Goal: Task Accomplishment & Management: Use online tool/utility

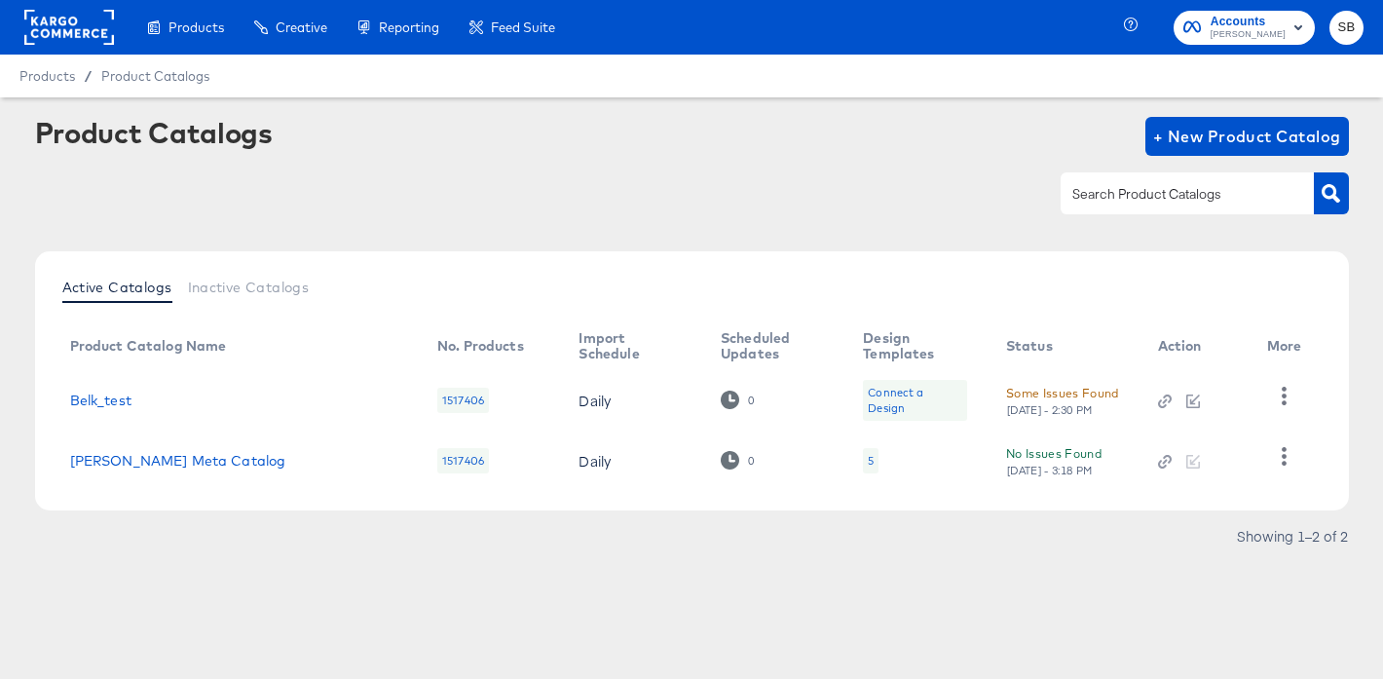
click at [74, 32] on rect at bounding box center [69, 27] width 90 height 35
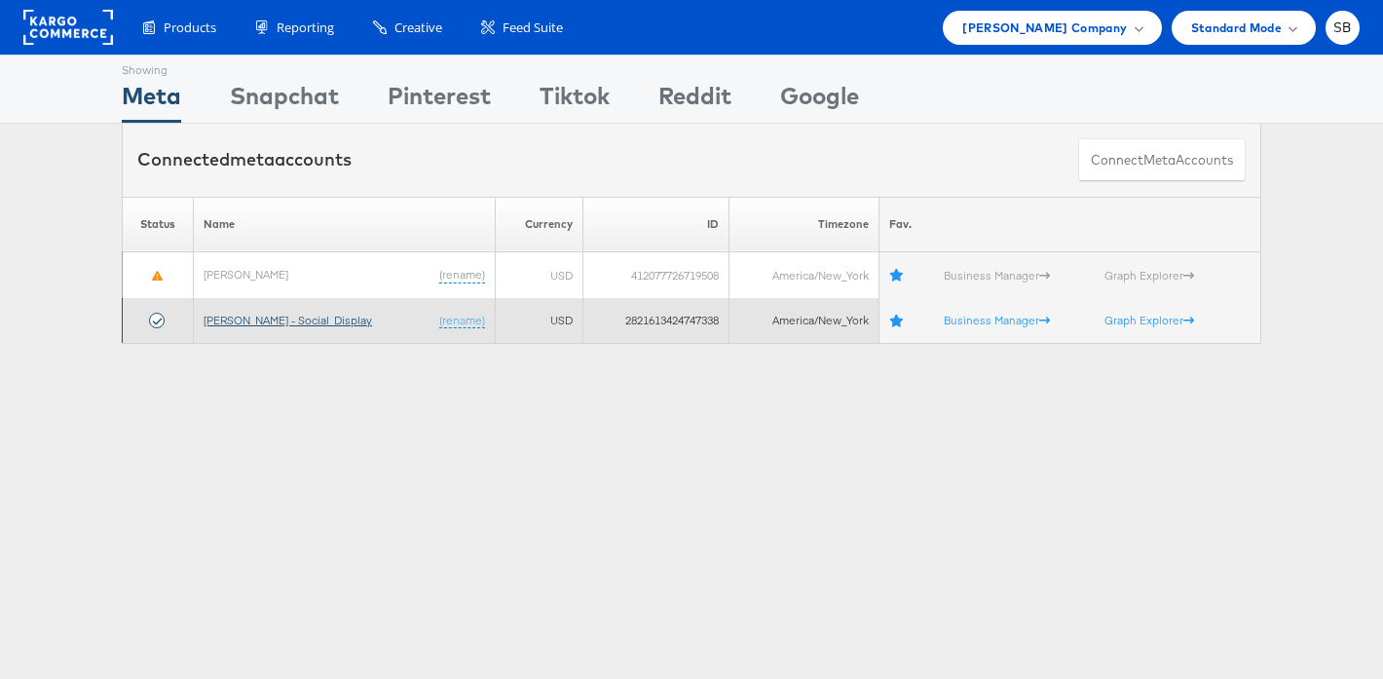
click at [289, 325] on link "Belk - Social_Display" at bounding box center [288, 320] width 169 height 15
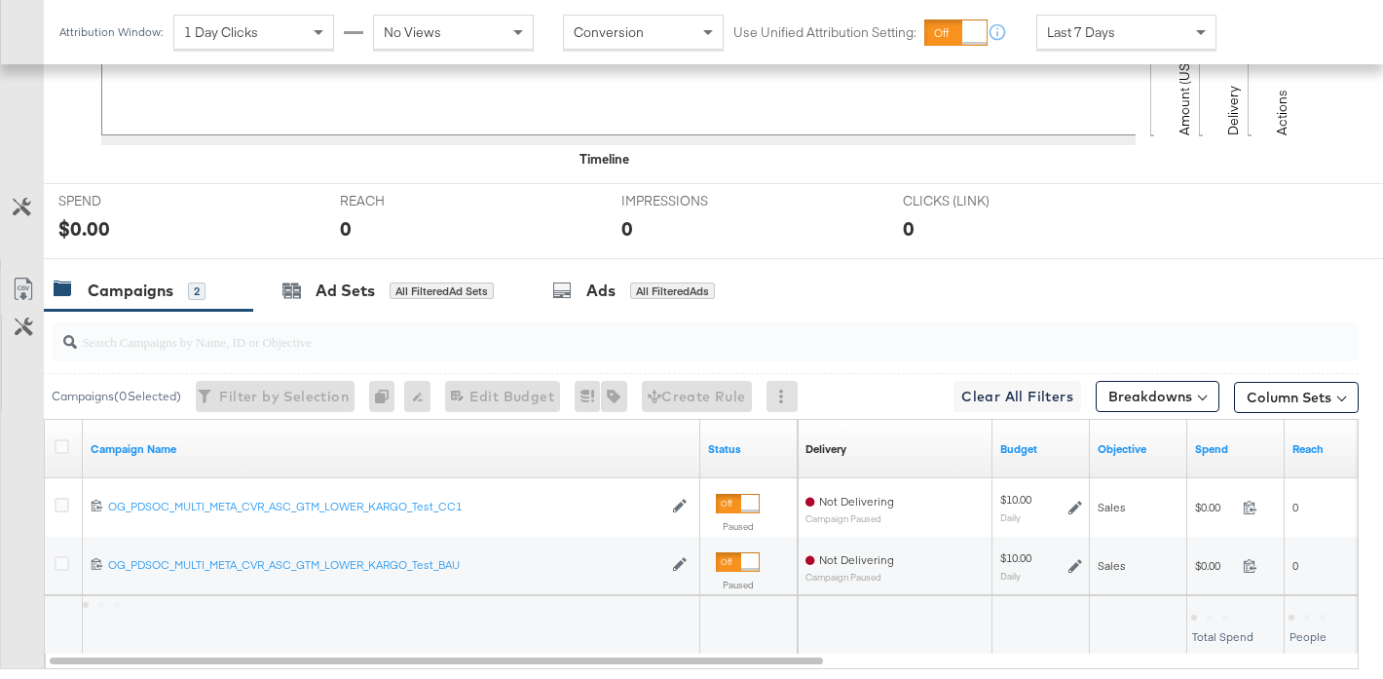
scroll to position [721, 0]
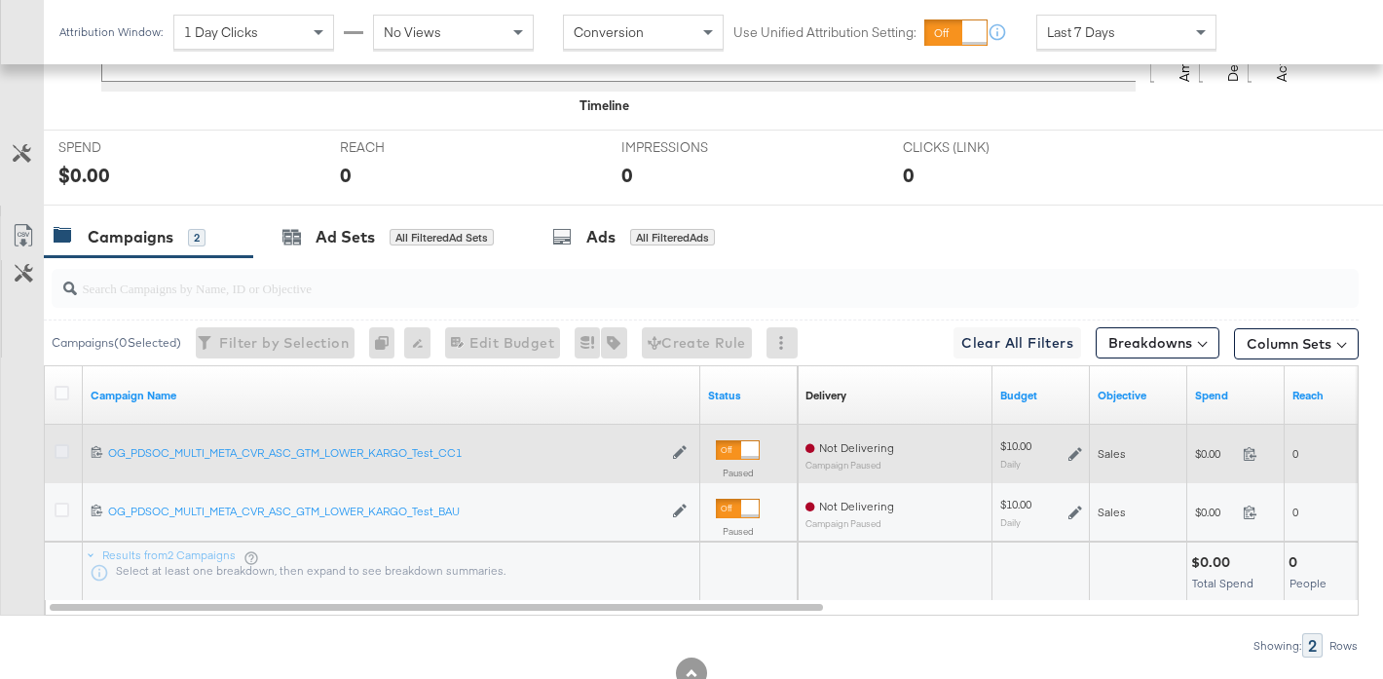
click at [58, 454] on icon at bounding box center [62, 451] width 15 height 15
click at [0, 0] on input "checkbox" at bounding box center [0, 0] width 0 height 0
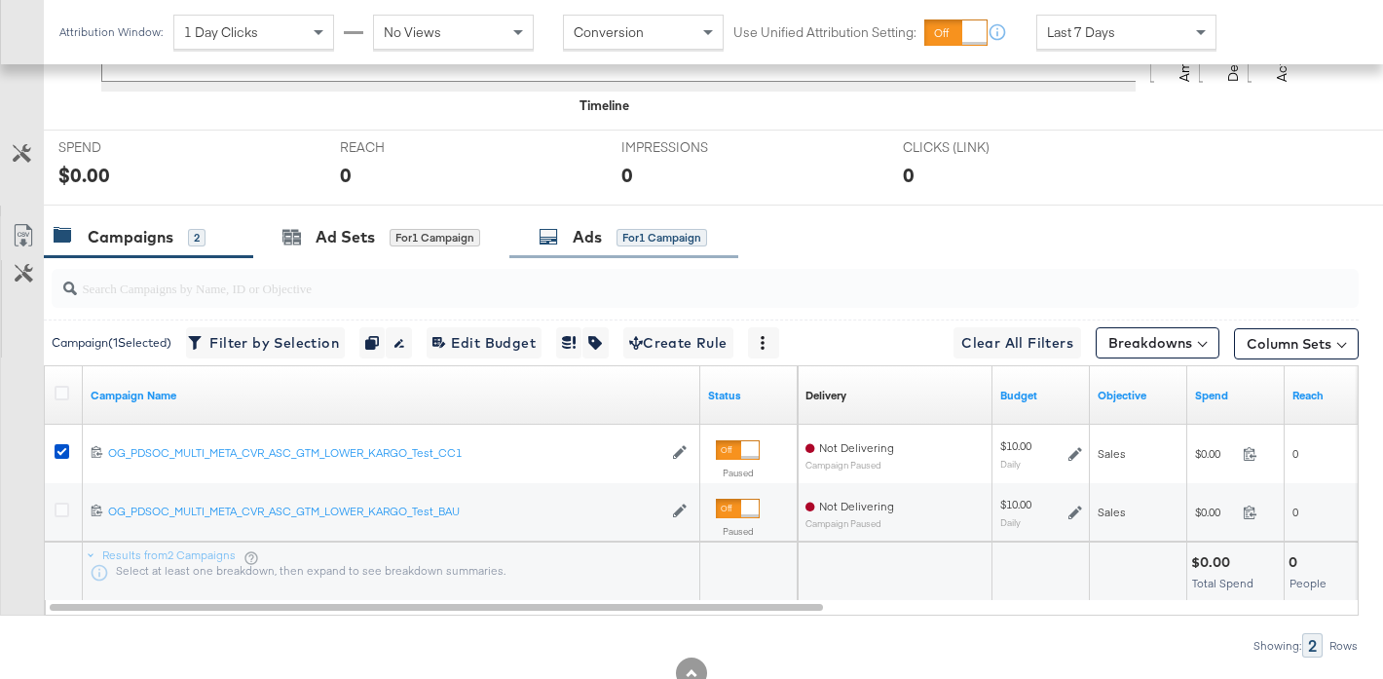
click at [596, 233] on div "Ads" at bounding box center [587, 237] width 29 height 22
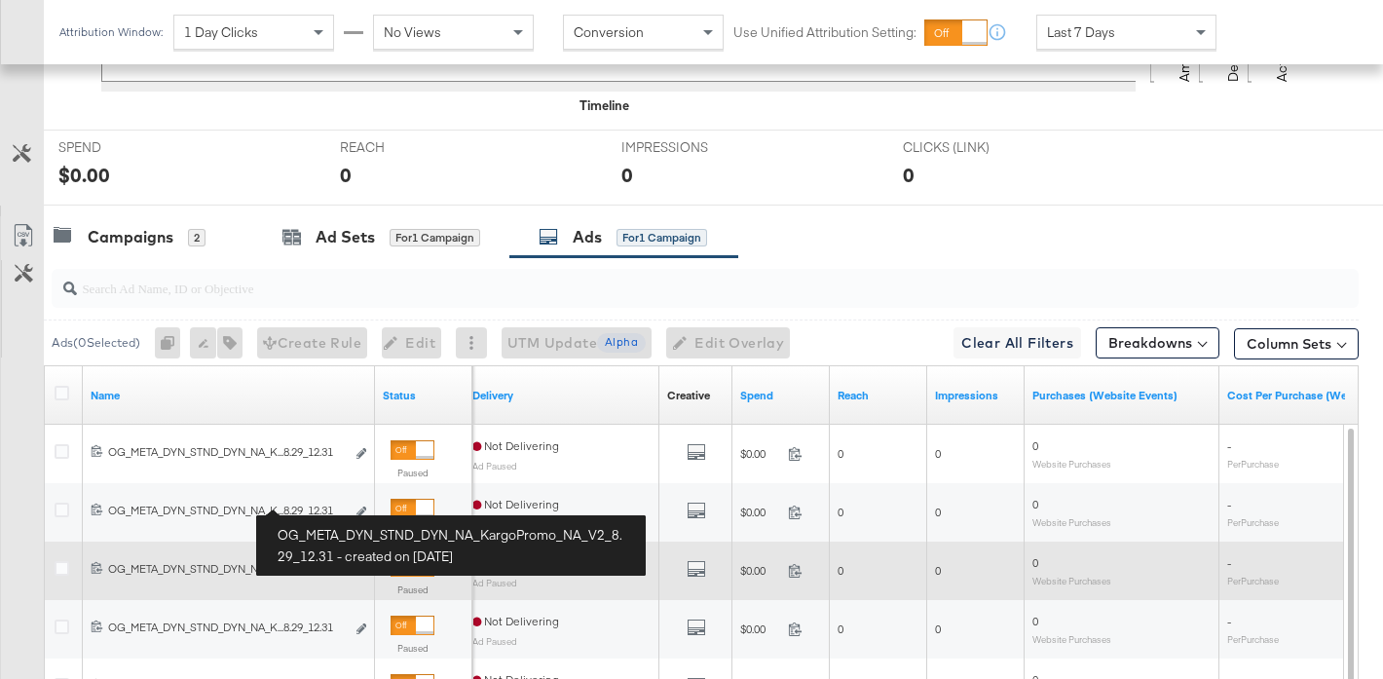
scroll to position [720, 0]
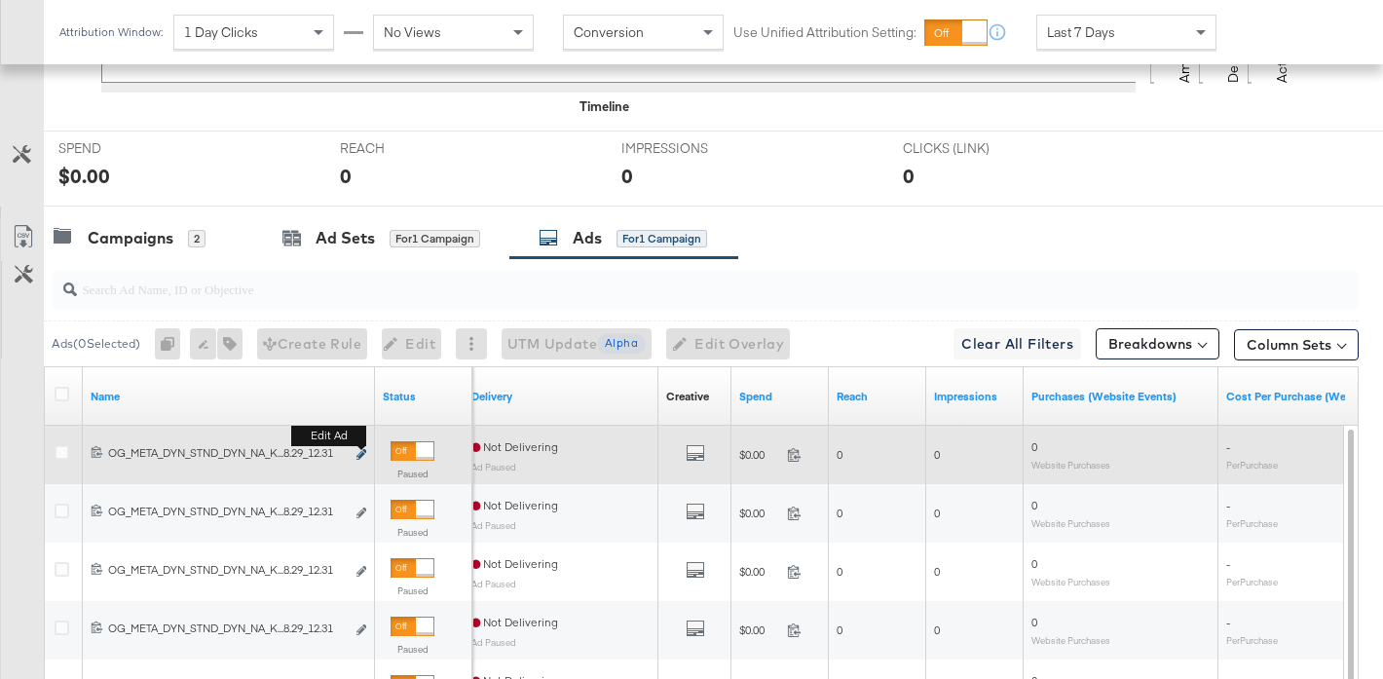
click at [359, 453] on icon "link" at bounding box center [362, 454] width 10 height 11
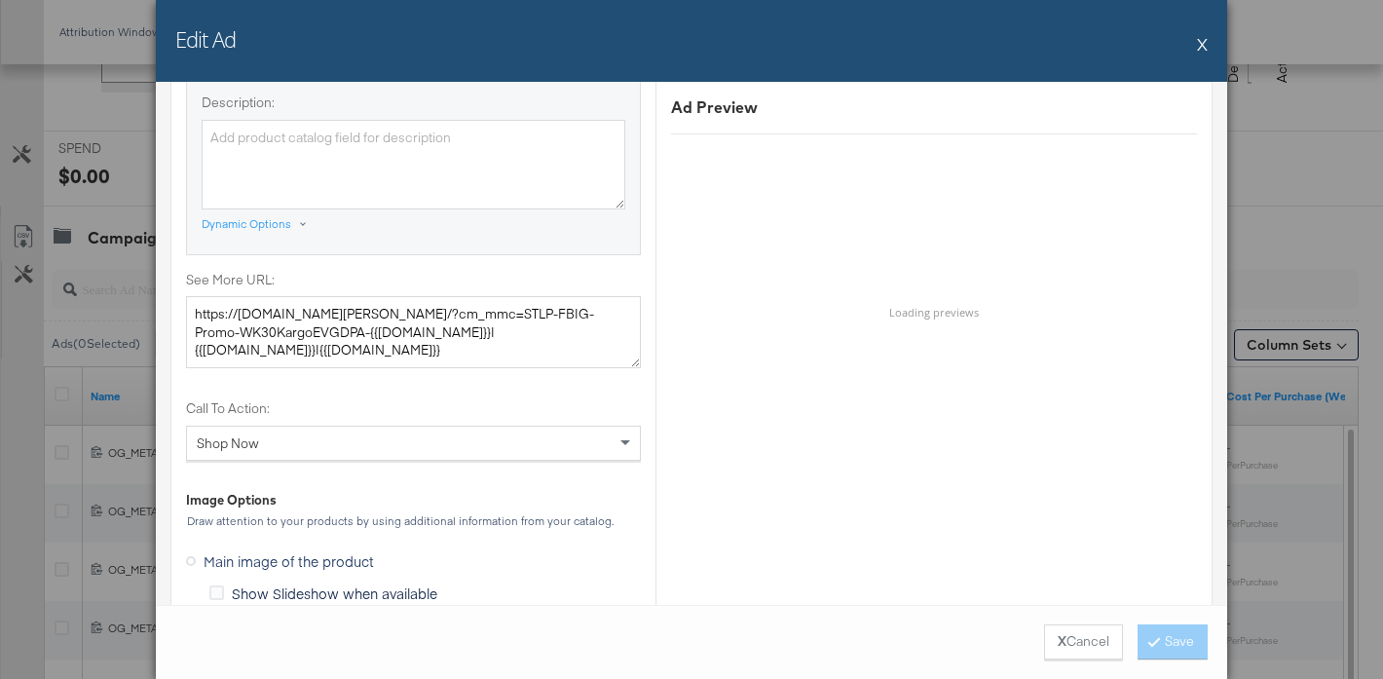
scroll to position [1745, 0]
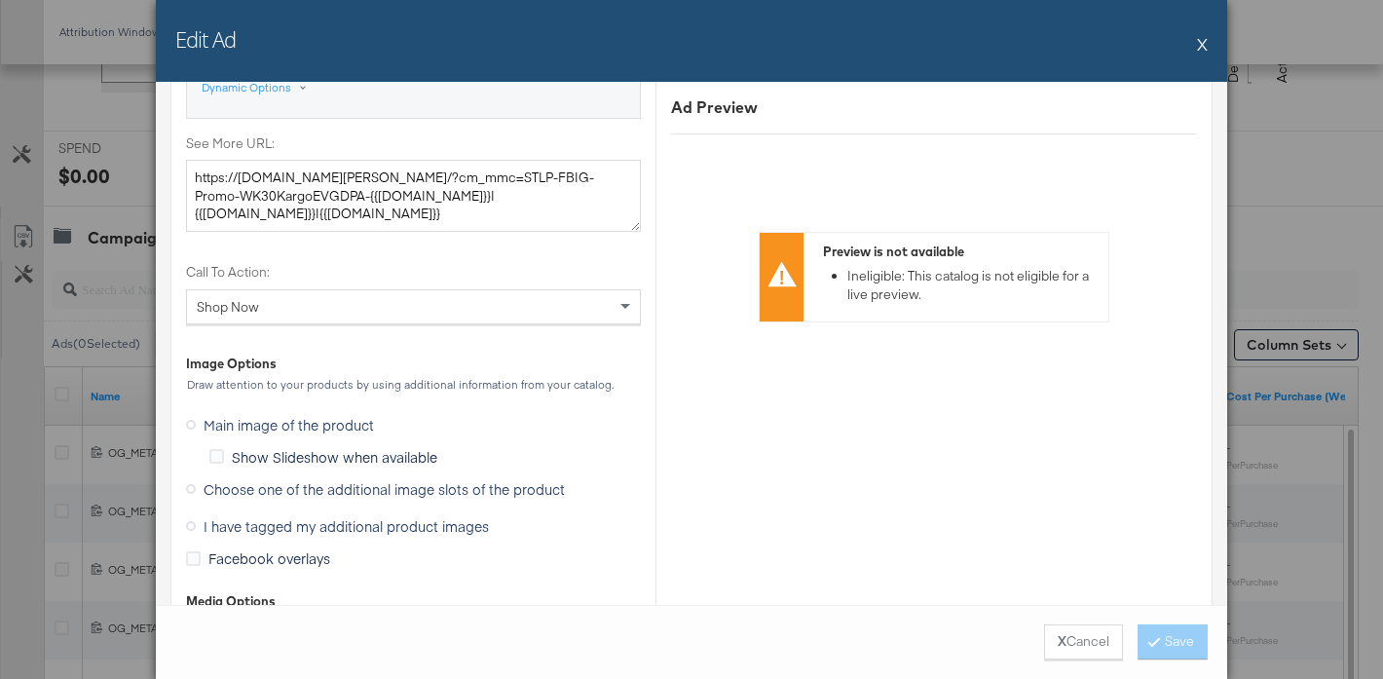
click at [379, 483] on span "Choose one of the additional image slots of the product" at bounding box center [384, 488] width 361 height 19
click at [0, 0] on input "Choose one of the additional image slots of the product" at bounding box center [0, 0] width 0 height 0
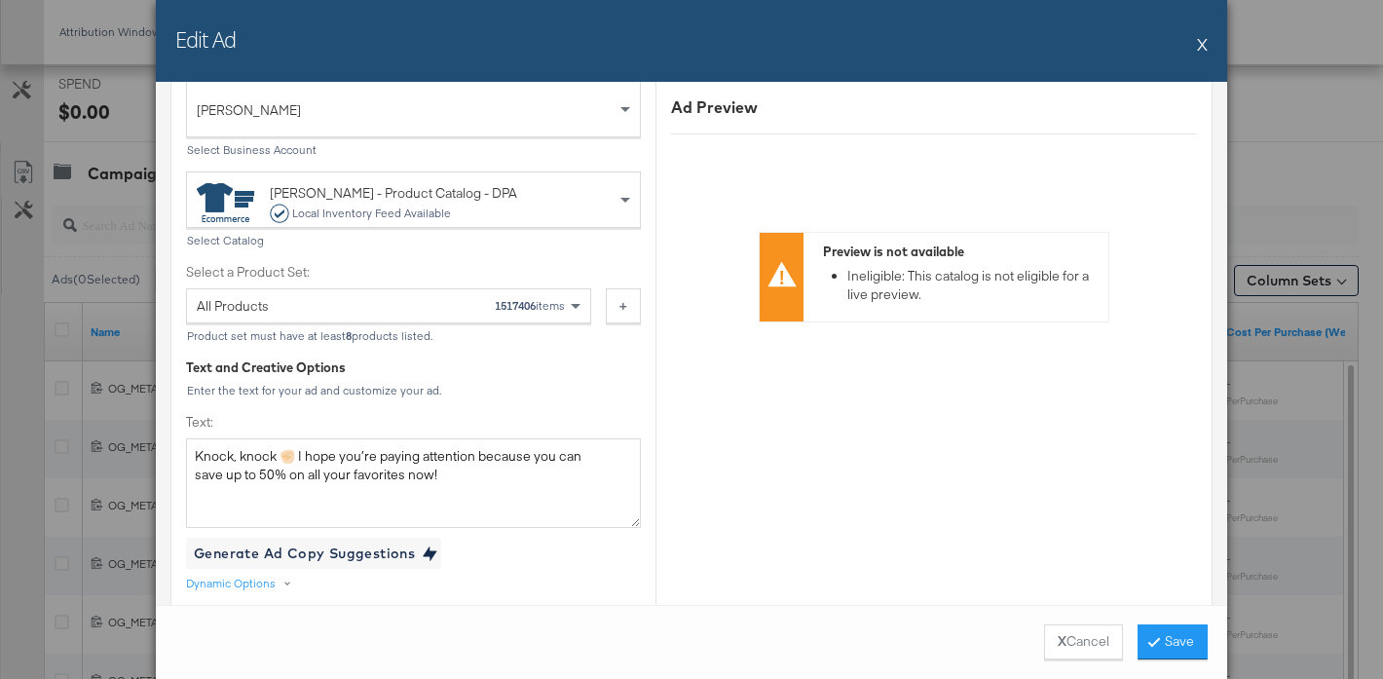
scroll to position [558, 0]
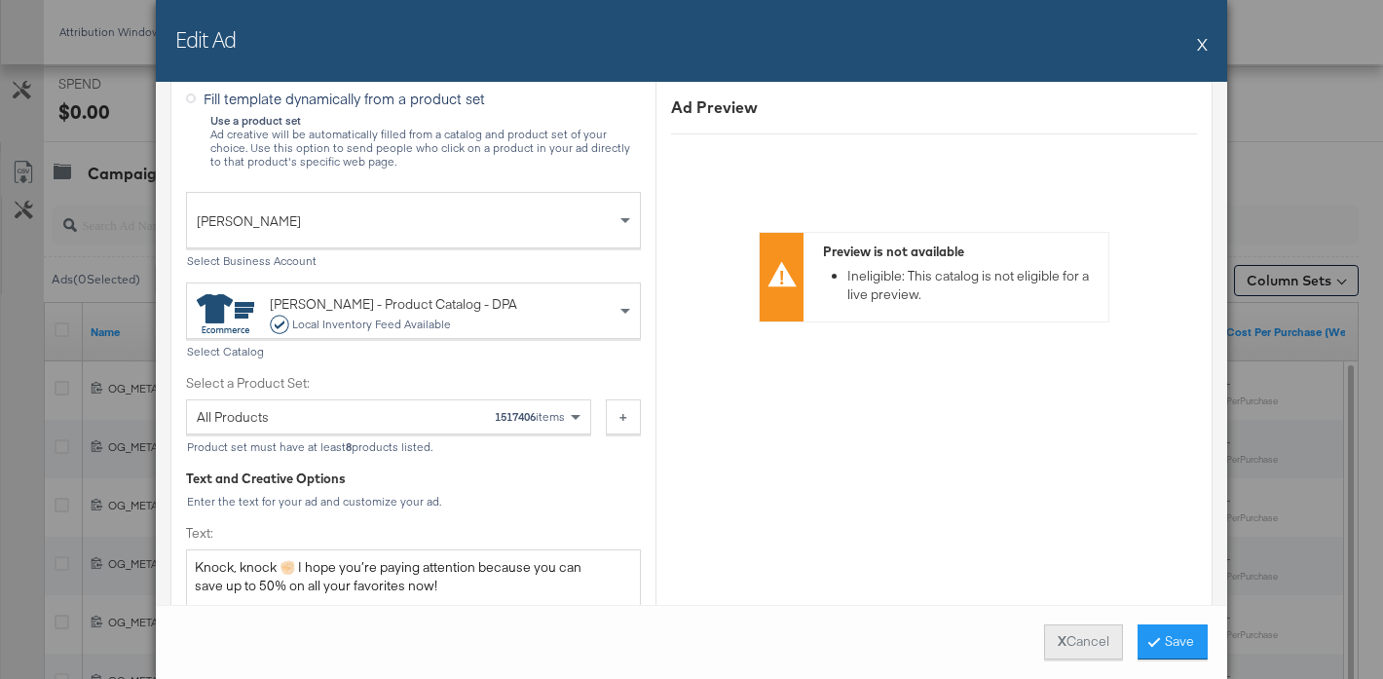
click at [1078, 638] on button "X Cancel" at bounding box center [1083, 641] width 79 height 35
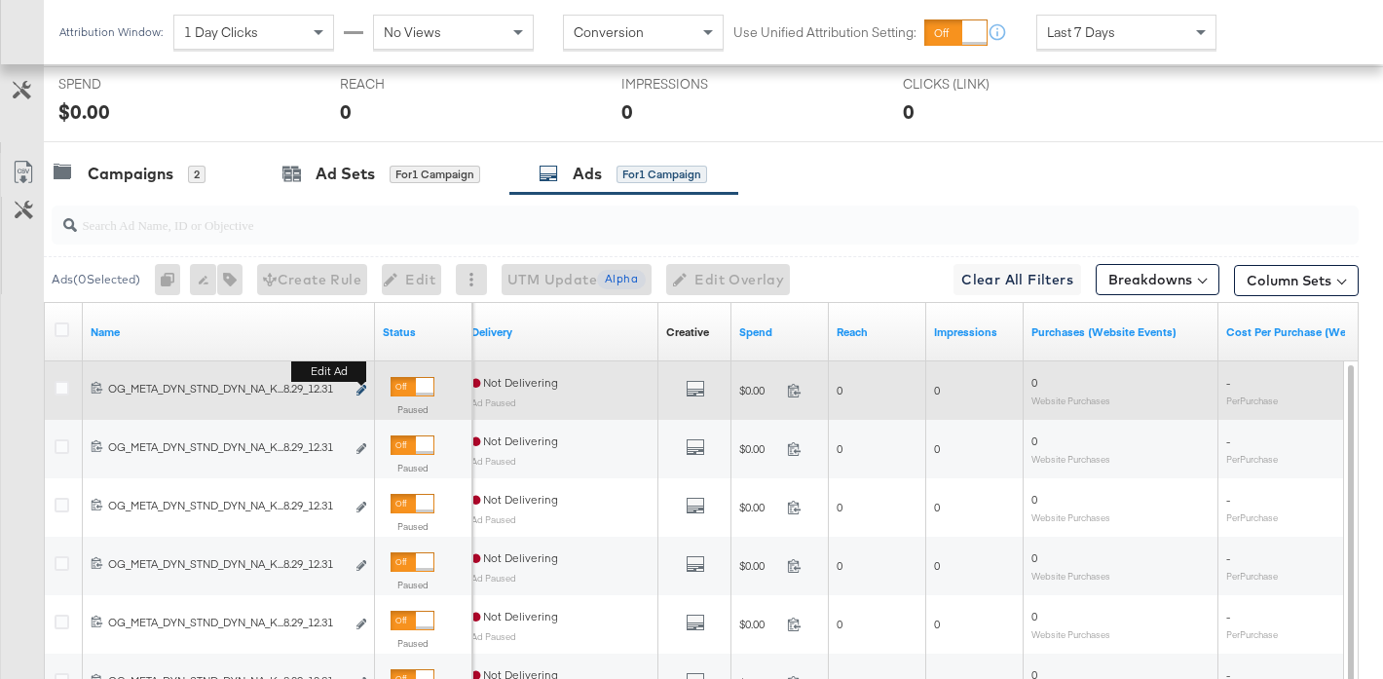
click at [357, 392] on button "Edit ad" at bounding box center [362, 391] width 12 height 20
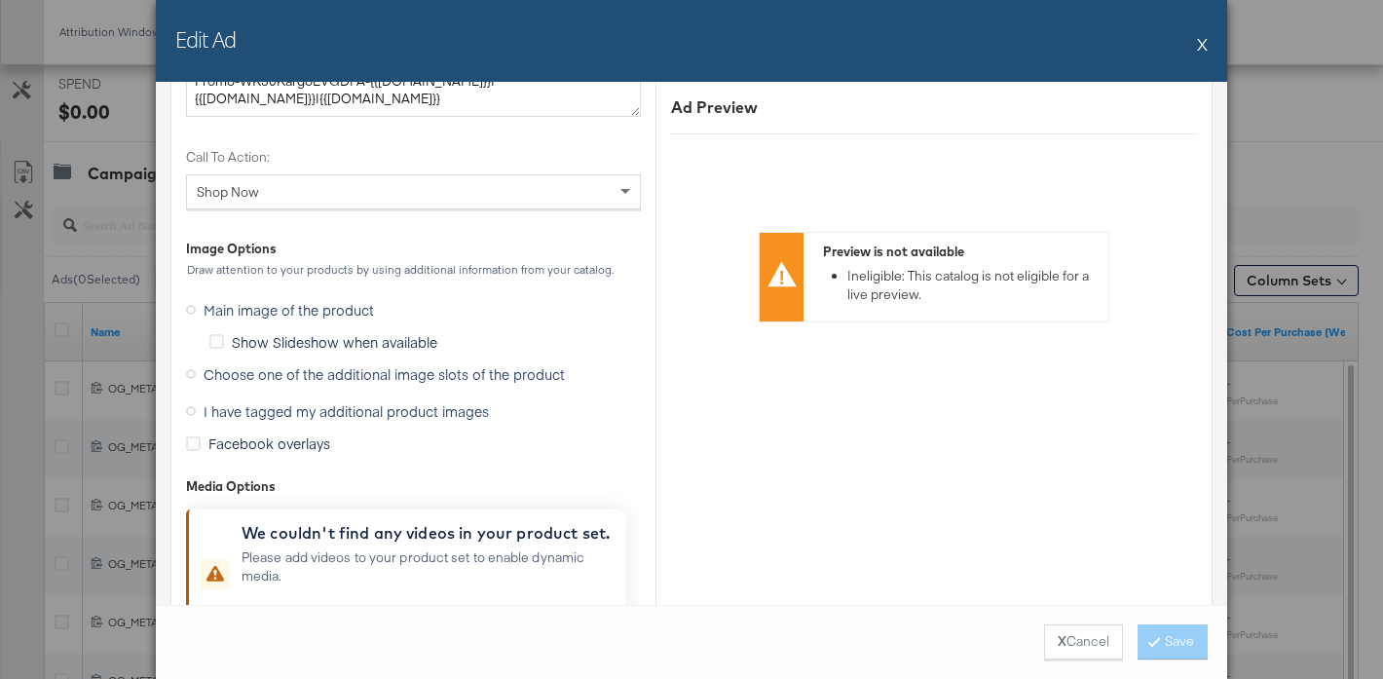
scroll to position [1894, 0]
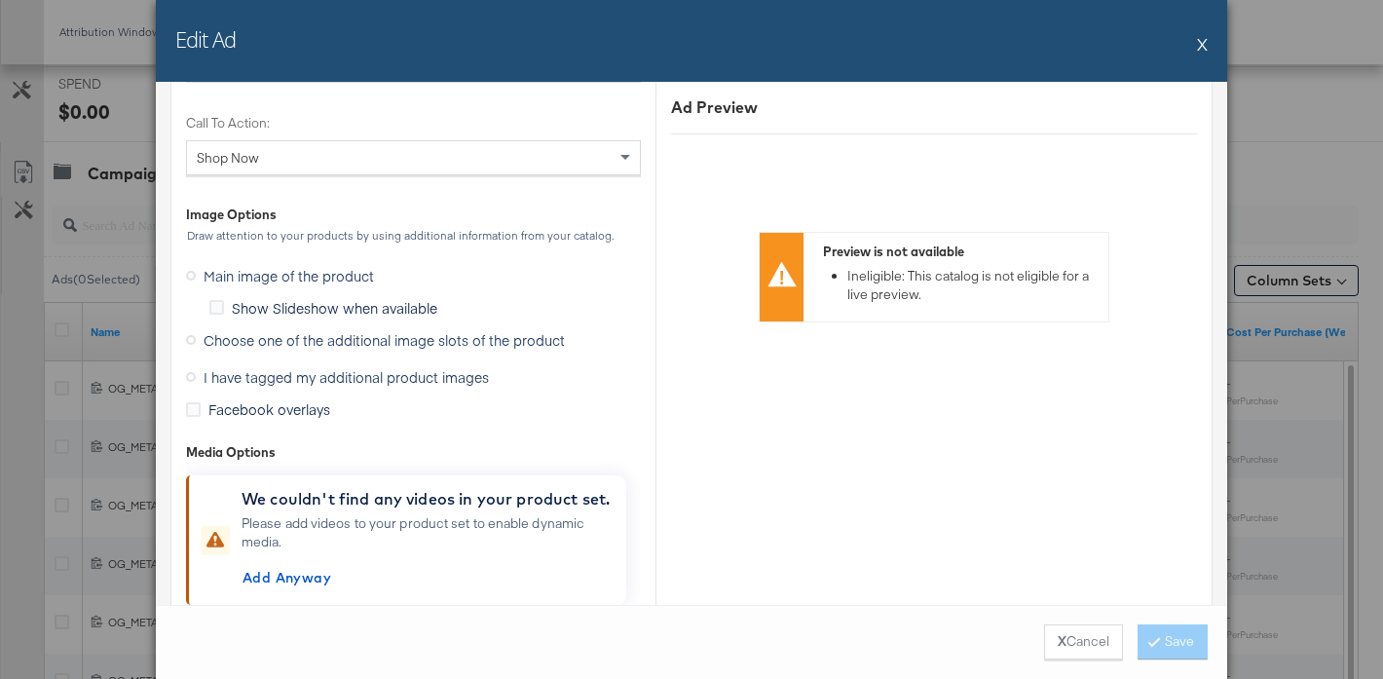
click at [366, 337] on span "Choose one of the additional image slots of the product" at bounding box center [384, 339] width 361 height 19
click at [0, 0] on input "Choose one of the additional image slots of the product" at bounding box center [0, 0] width 0 height 0
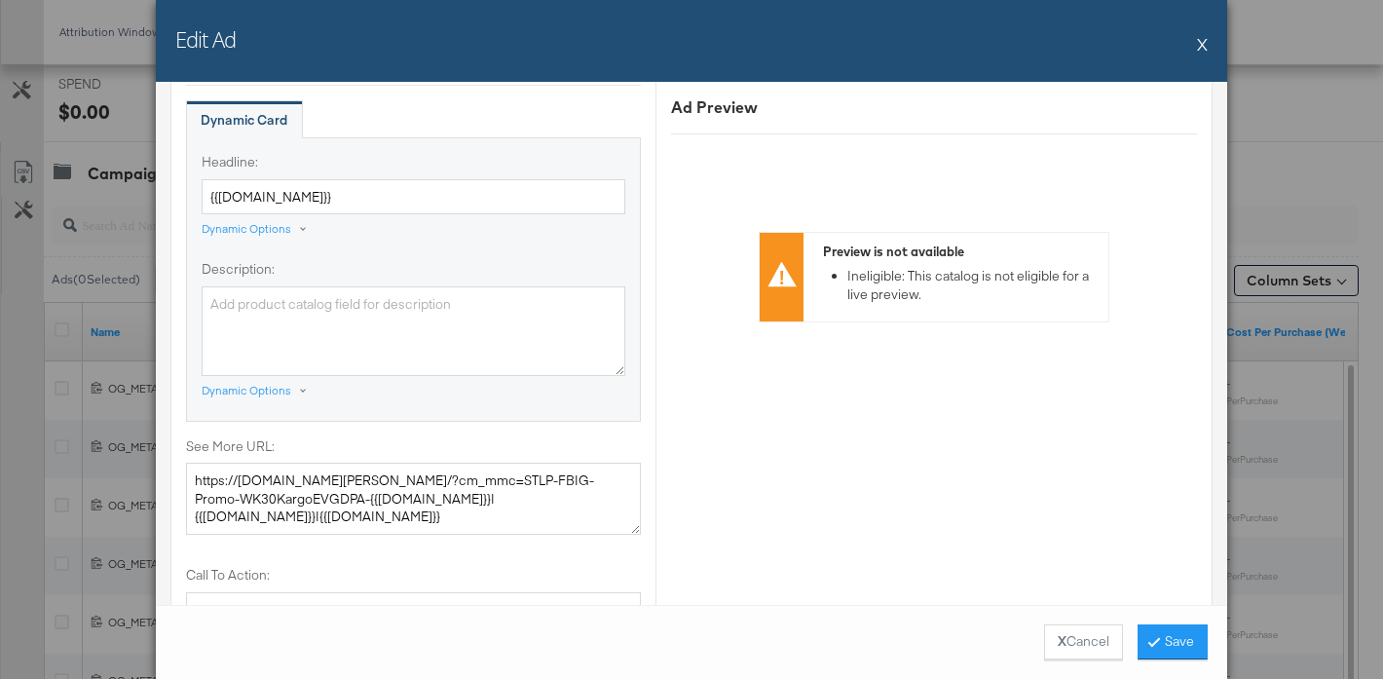
scroll to position [0, 0]
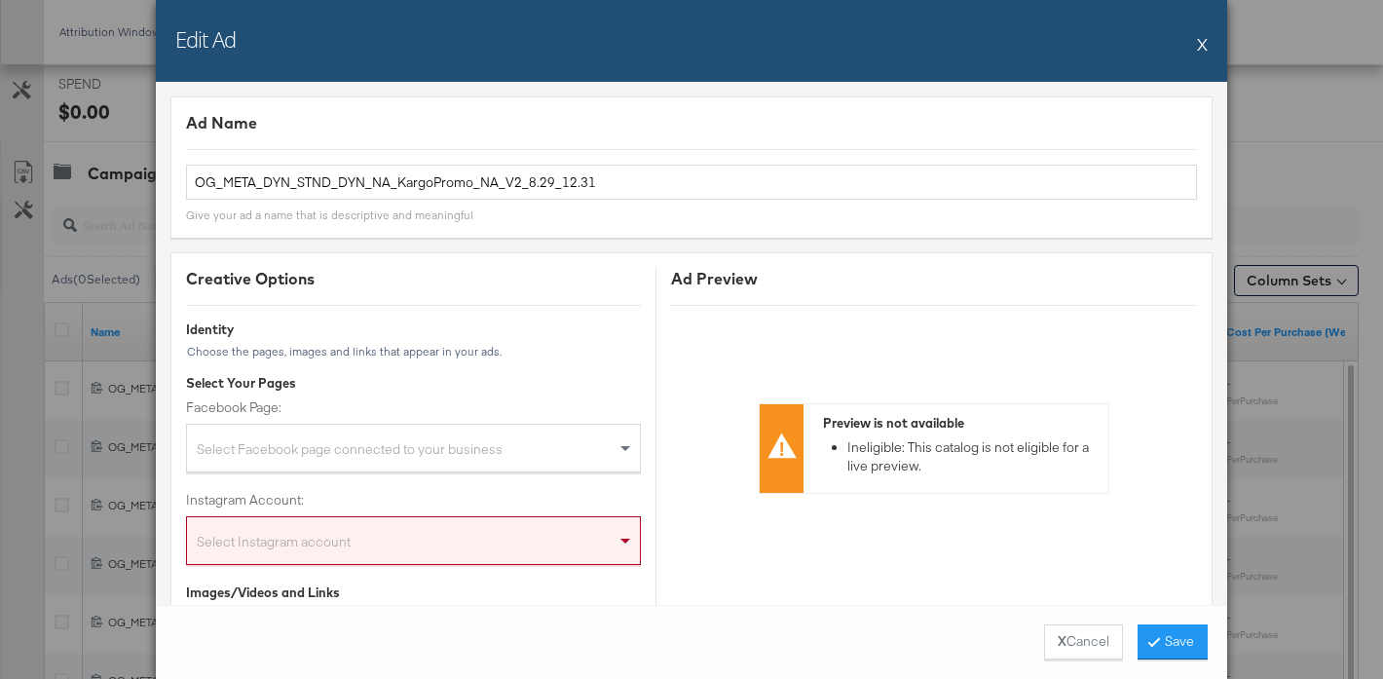
click at [1202, 44] on button "X" at bounding box center [1202, 43] width 11 height 39
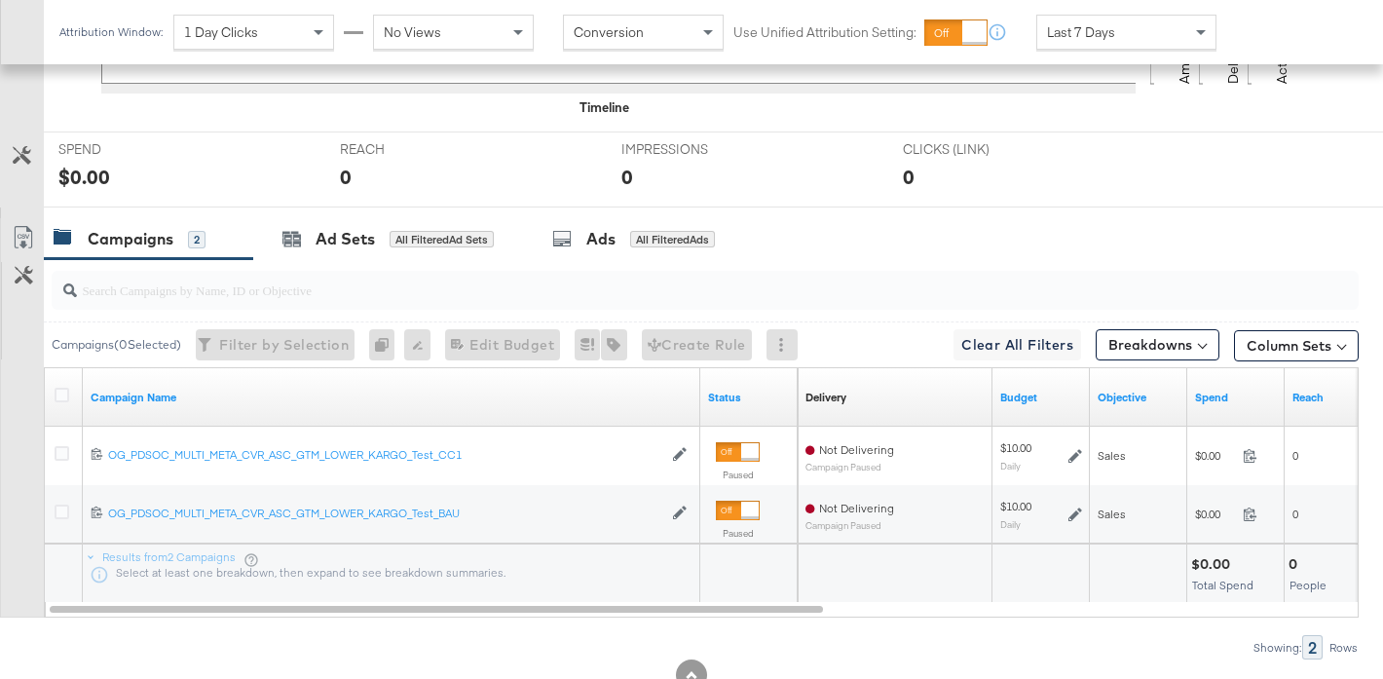
scroll to position [785, 0]
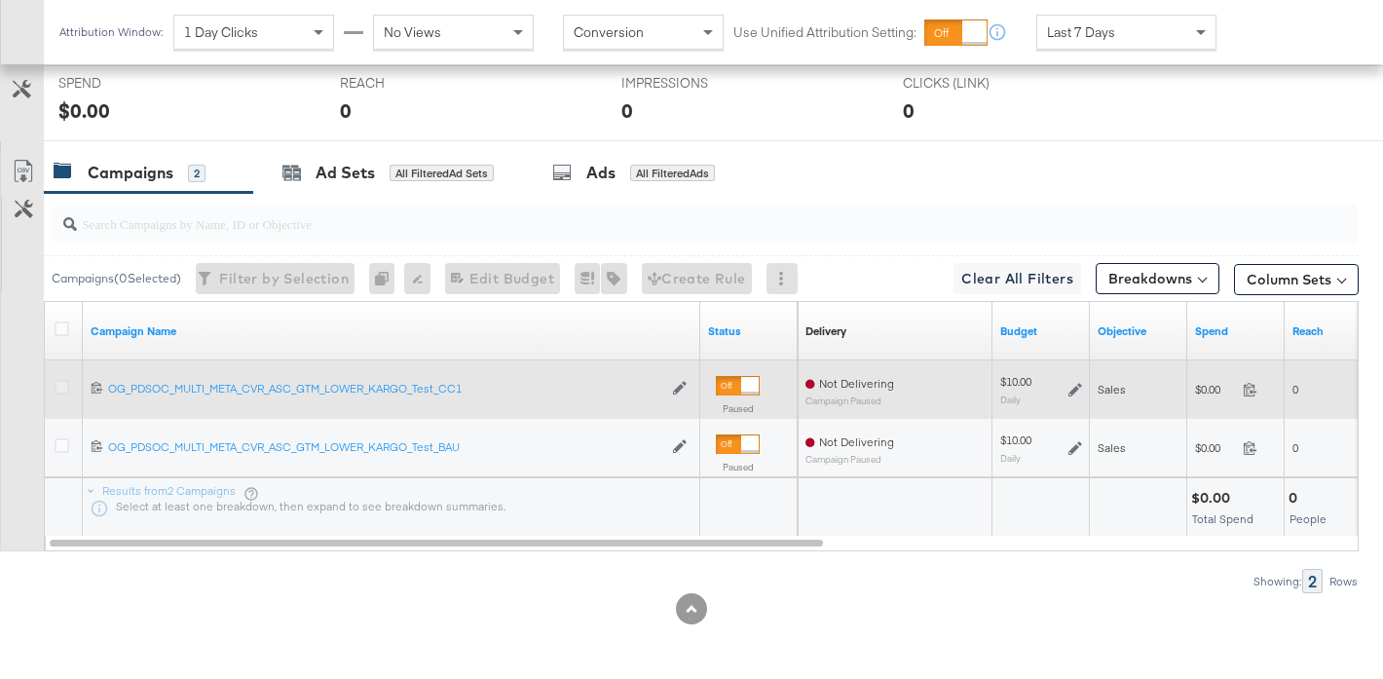
click at [58, 392] on icon at bounding box center [62, 387] width 15 height 15
click at [0, 0] on input "checkbox" at bounding box center [0, 0] width 0 height 0
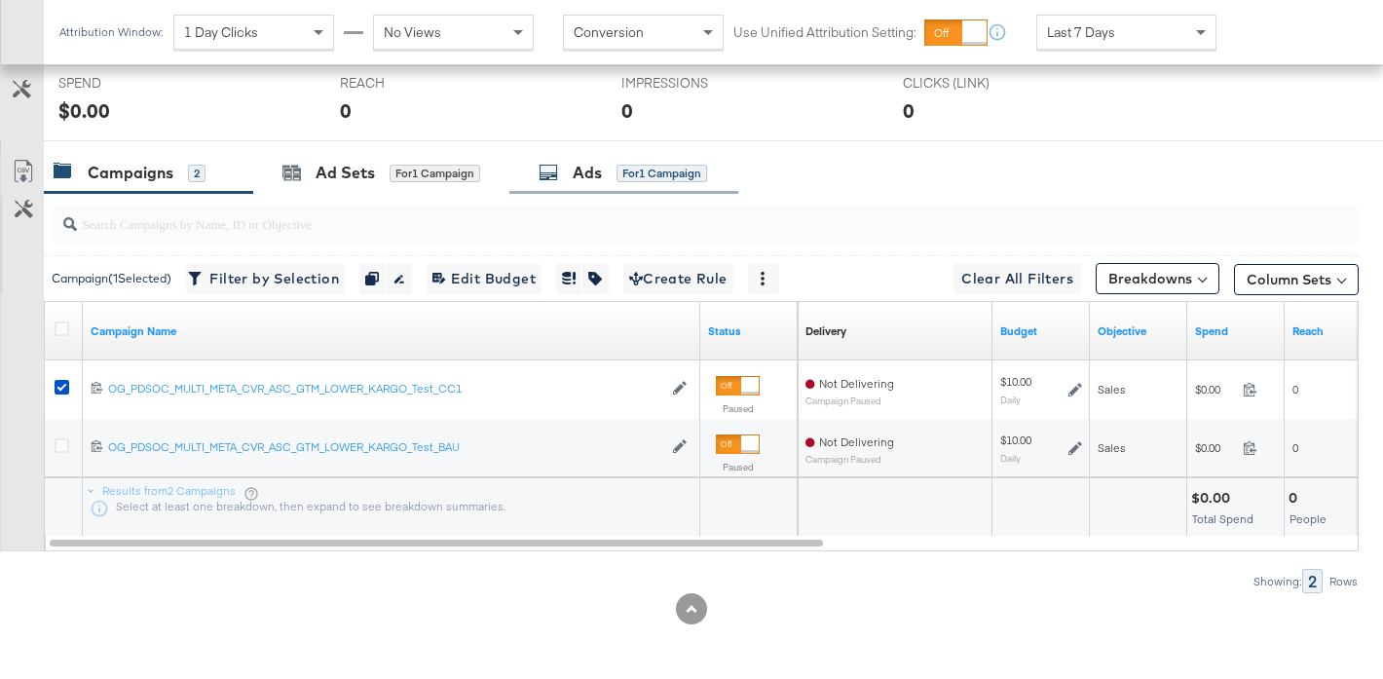
click at [587, 166] on div "Ads" at bounding box center [587, 173] width 29 height 22
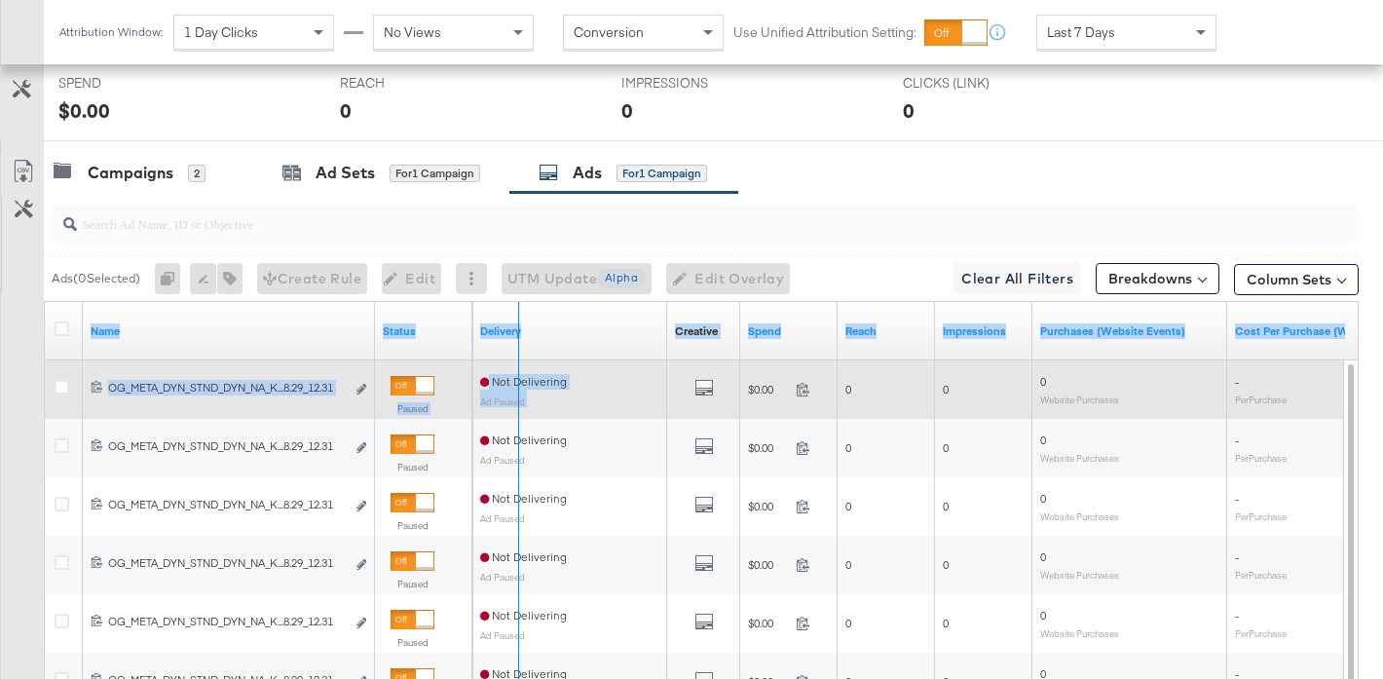
drag, startPoint x: 371, startPoint y: 314, endPoint x: 696, endPoint y: 372, distance: 330.5
click at [697, 372] on div "Name Status Delivery Creative Sorting Unavailable Spend Reach Impressions Purch…" at bounding box center [702, 565] width 1315 height 526
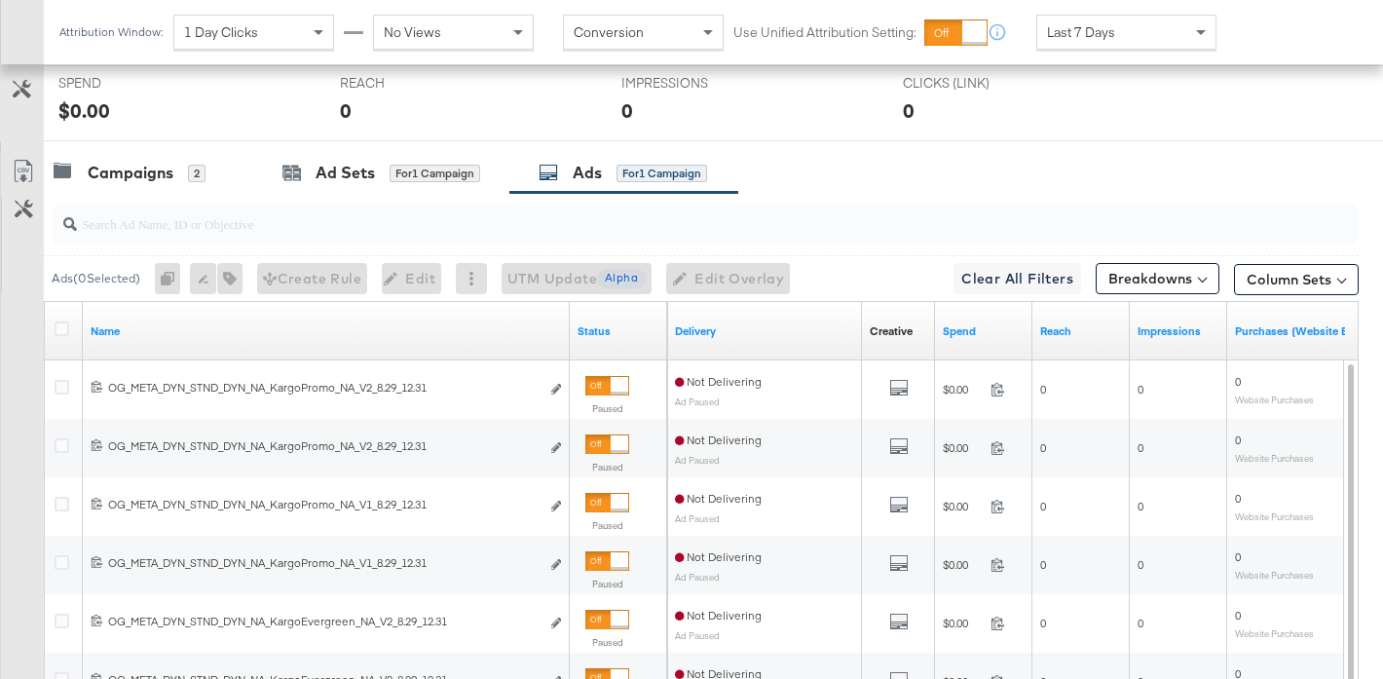
click at [1030, 119] on div "0" at bounding box center [1029, 110] width 252 height 28
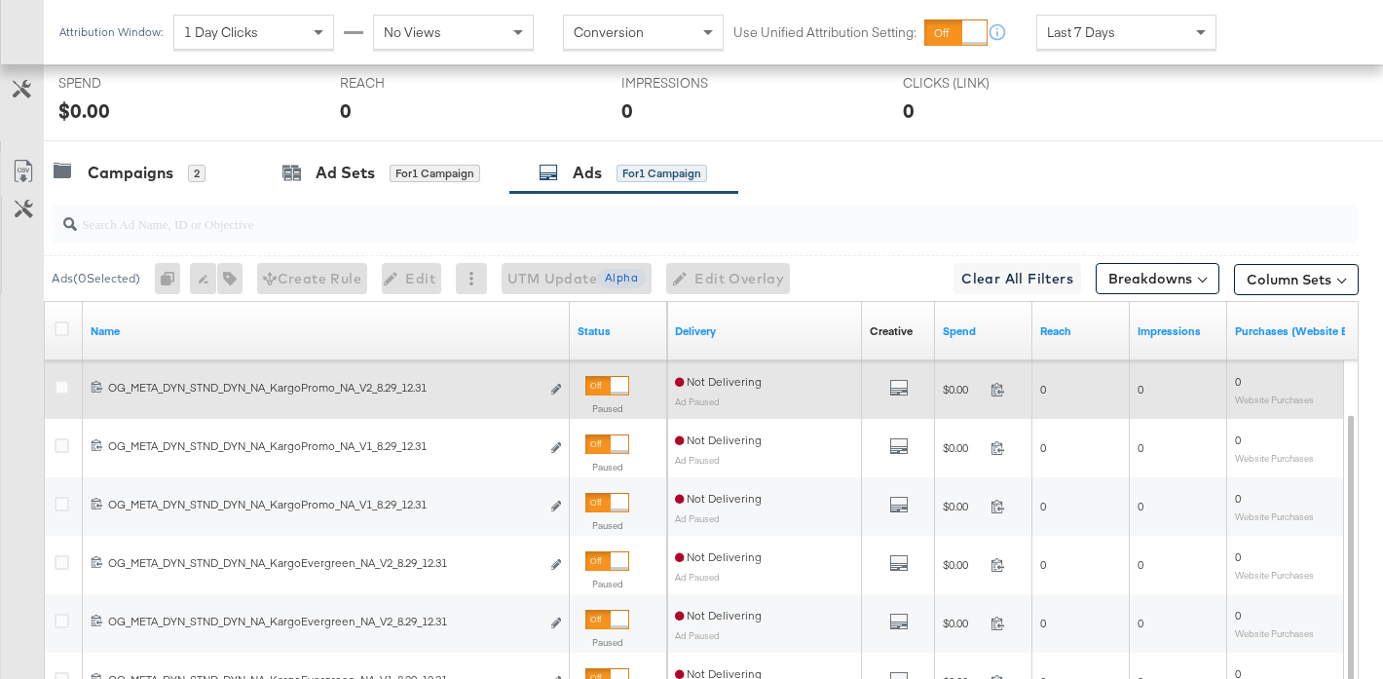
scroll to position [867, 0]
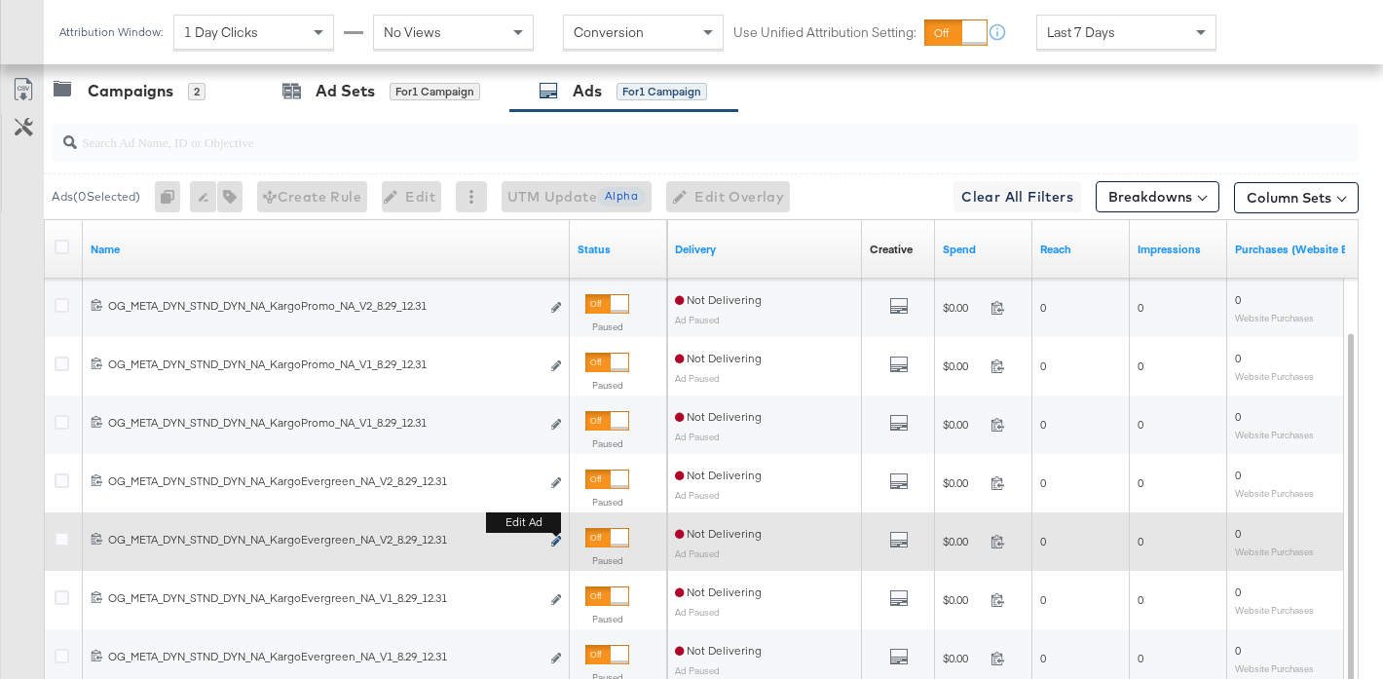
click at [553, 538] on icon "link" at bounding box center [556, 541] width 10 height 11
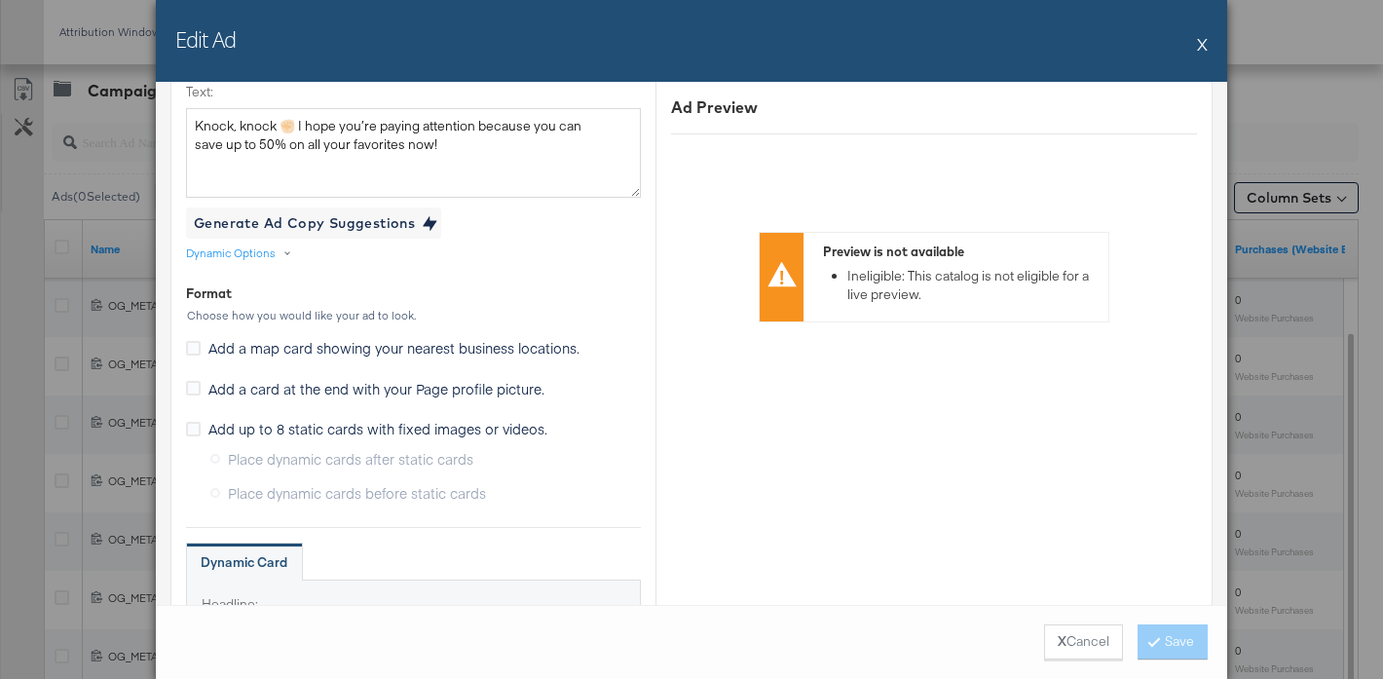
scroll to position [1011, 0]
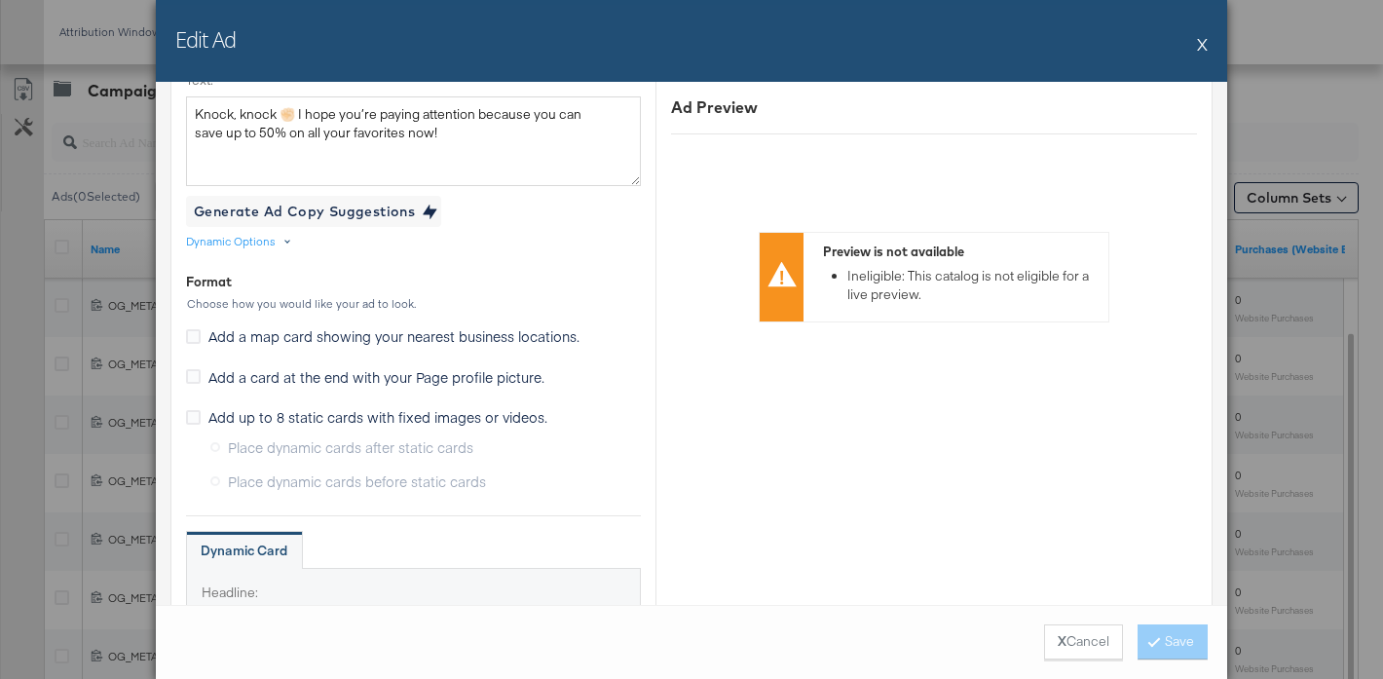
click at [282, 242] on div "Dynamic Options" at bounding box center [242, 242] width 113 height 16
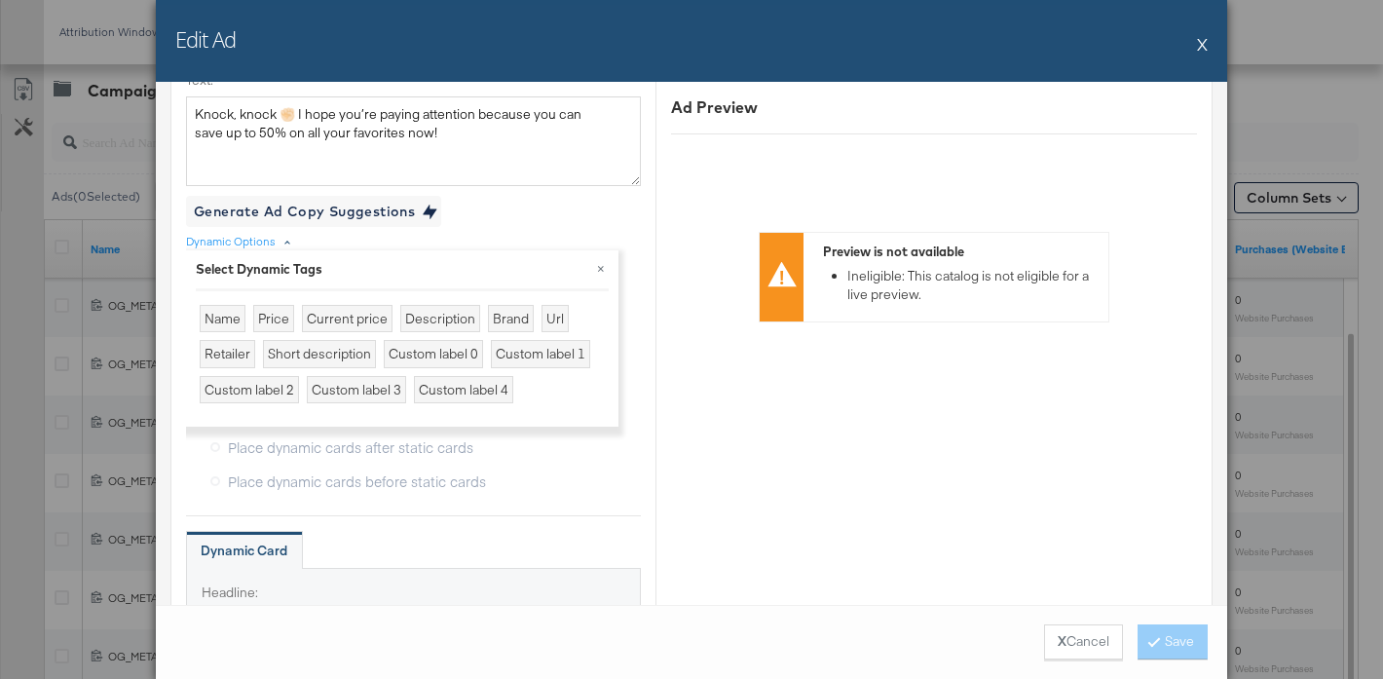
click at [282, 242] on div "Dynamic Options" at bounding box center [242, 242] width 113 height 16
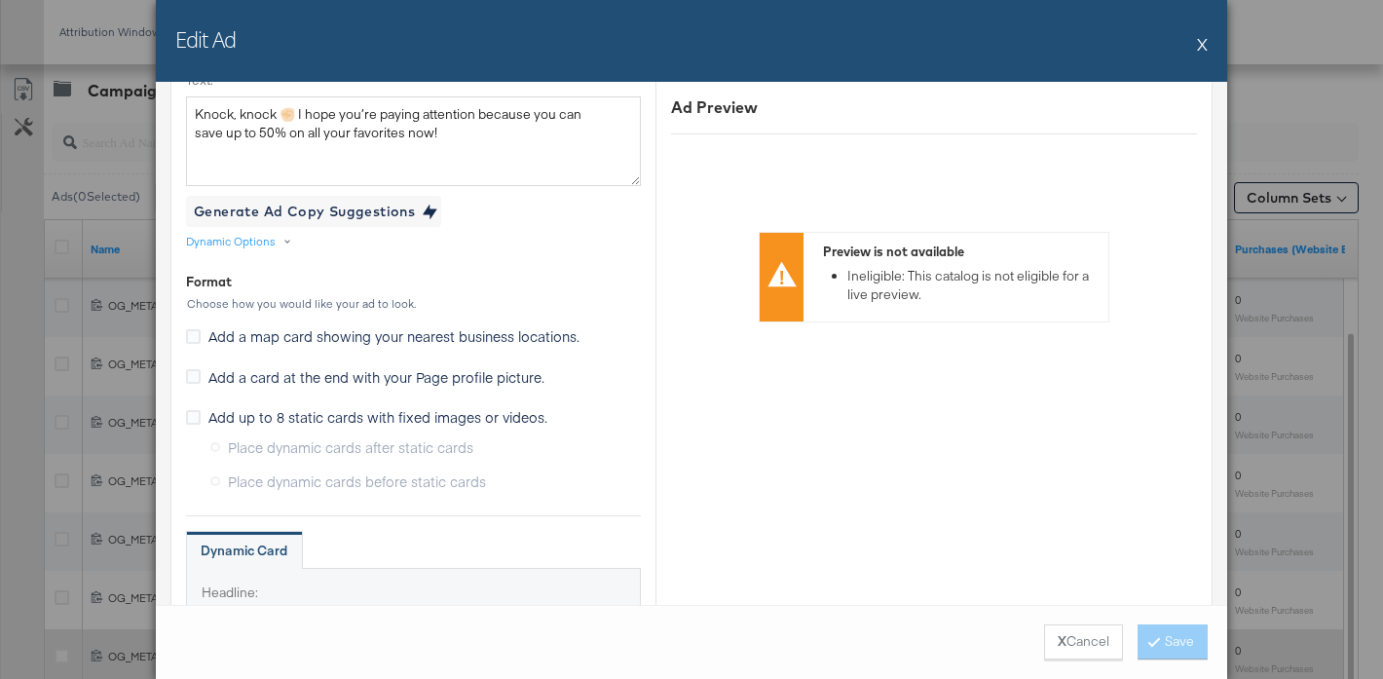
click at [1060, 635] on button "X Cancel" at bounding box center [1083, 641] width 79 height 35
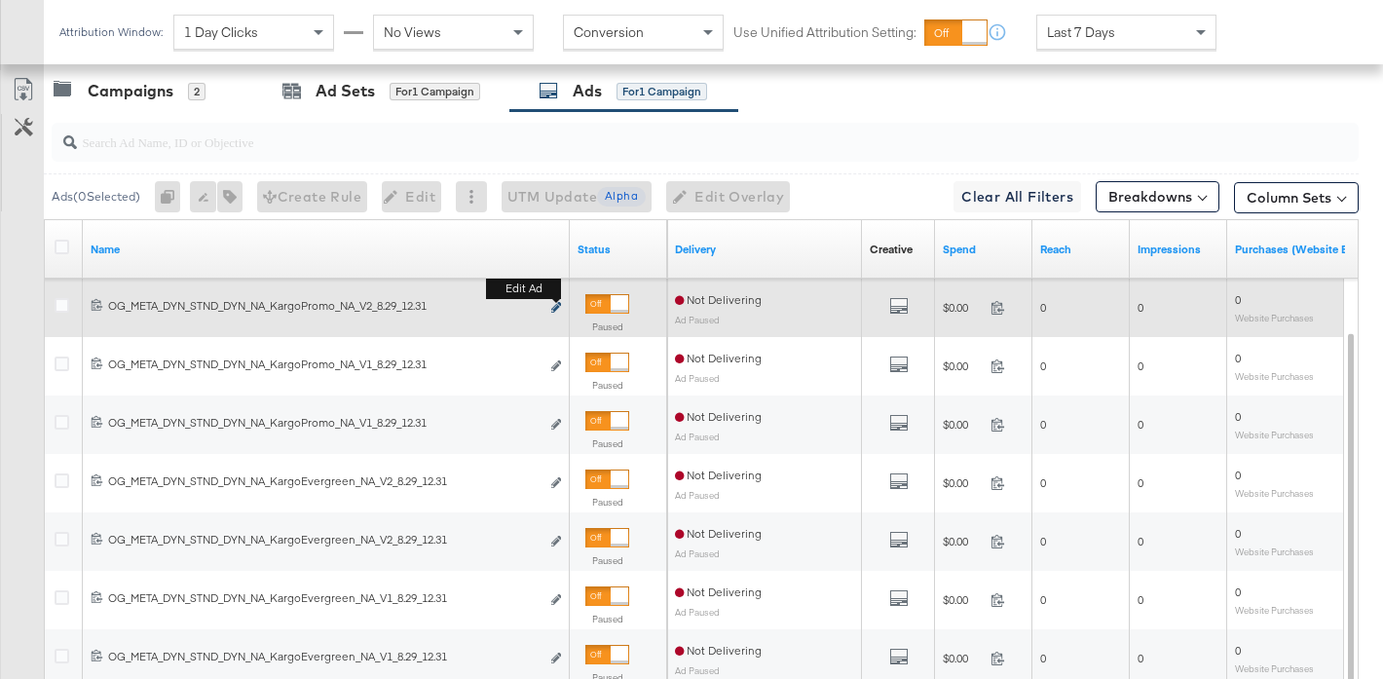
click at [553, 308] on icon "link" at bounding box center [556, 307] width 10 height 11
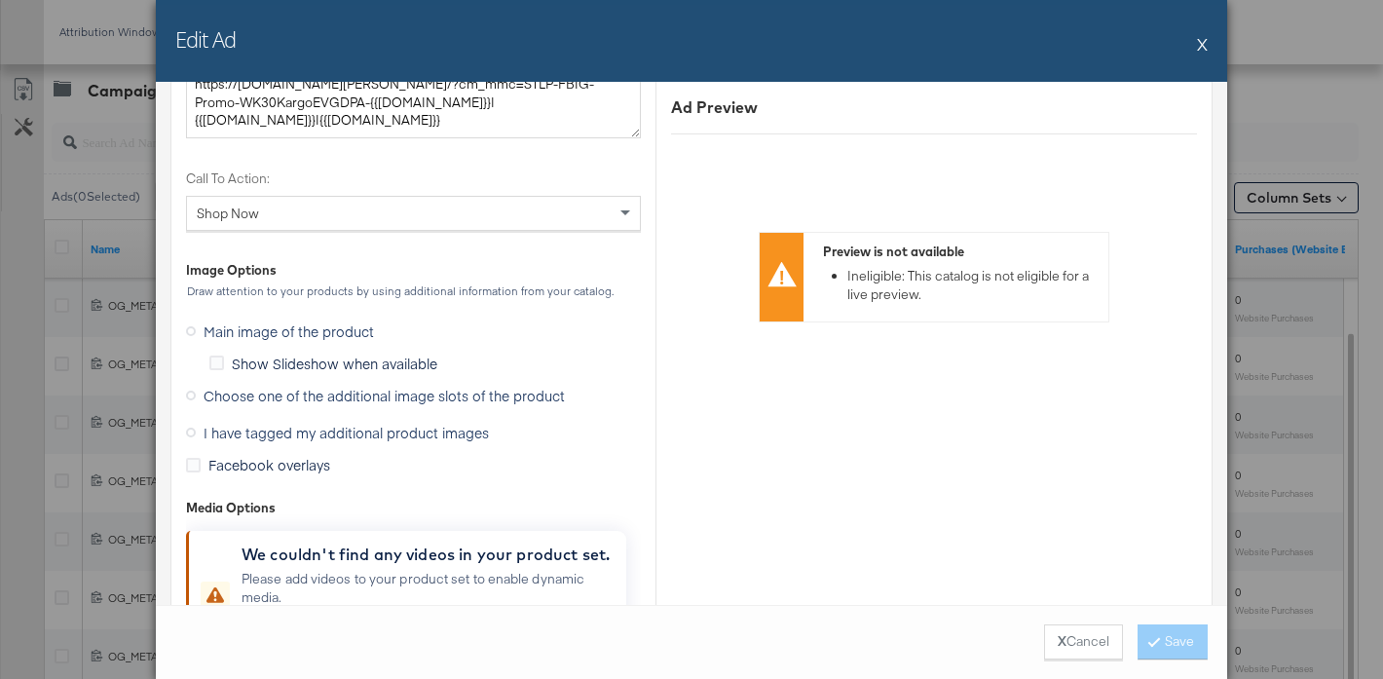
scroll to position [1861, 0]
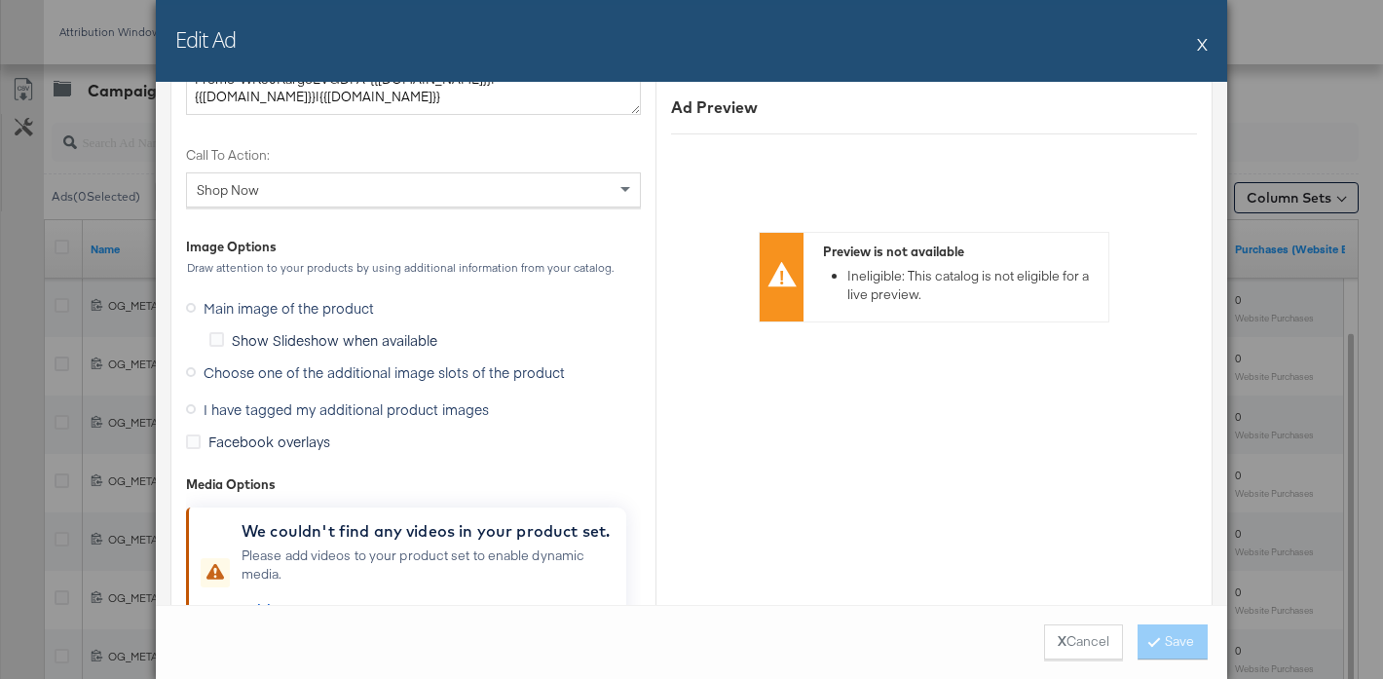
click at [511, 379] on span "Choose one of the additional image slots of the product" at bounding box center [384, 371] width 361 height 19
click at [0, 0] on input "Choose one of the additional image slots of the product" at bounding box center [0, 0] width 0 height 0
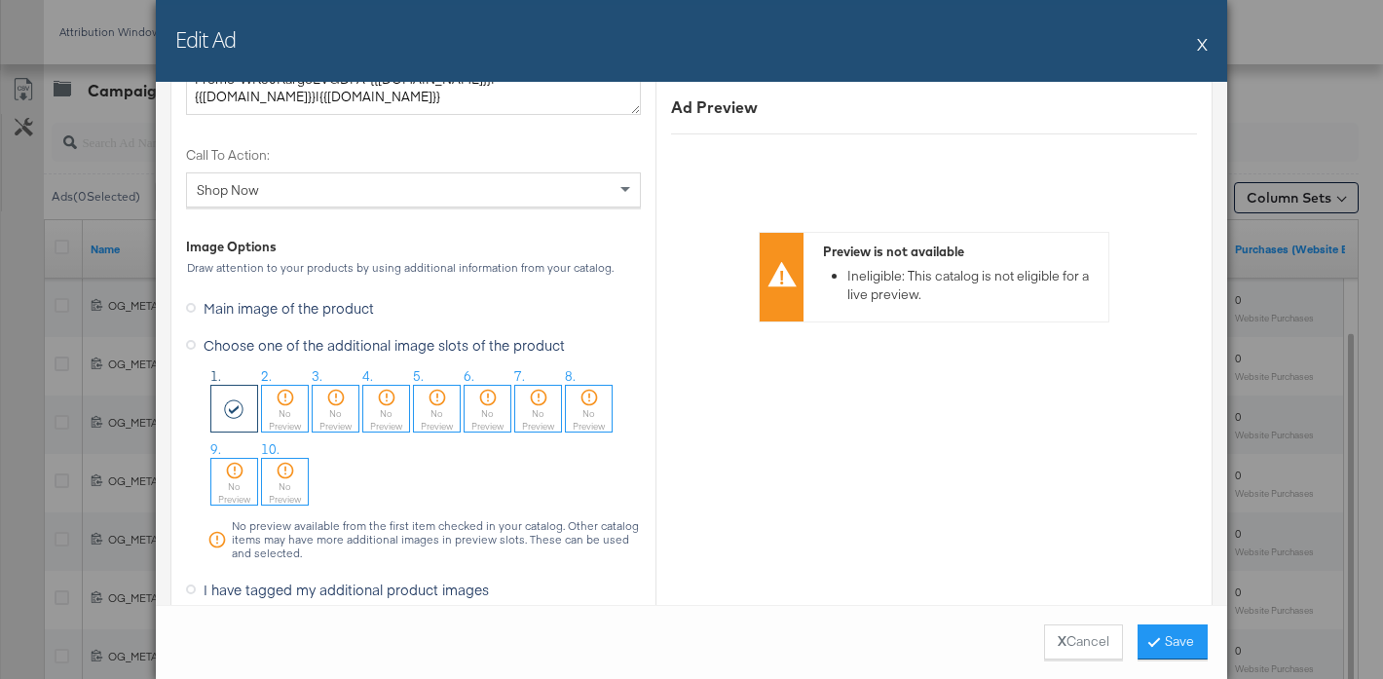
click at [273, 416] on div "No Preview" at bounding box center [285, 419] width 46 height 25
click at [1076, 634] on button "X Cancel" at bounding box center [1083, 641] width 79 height 35
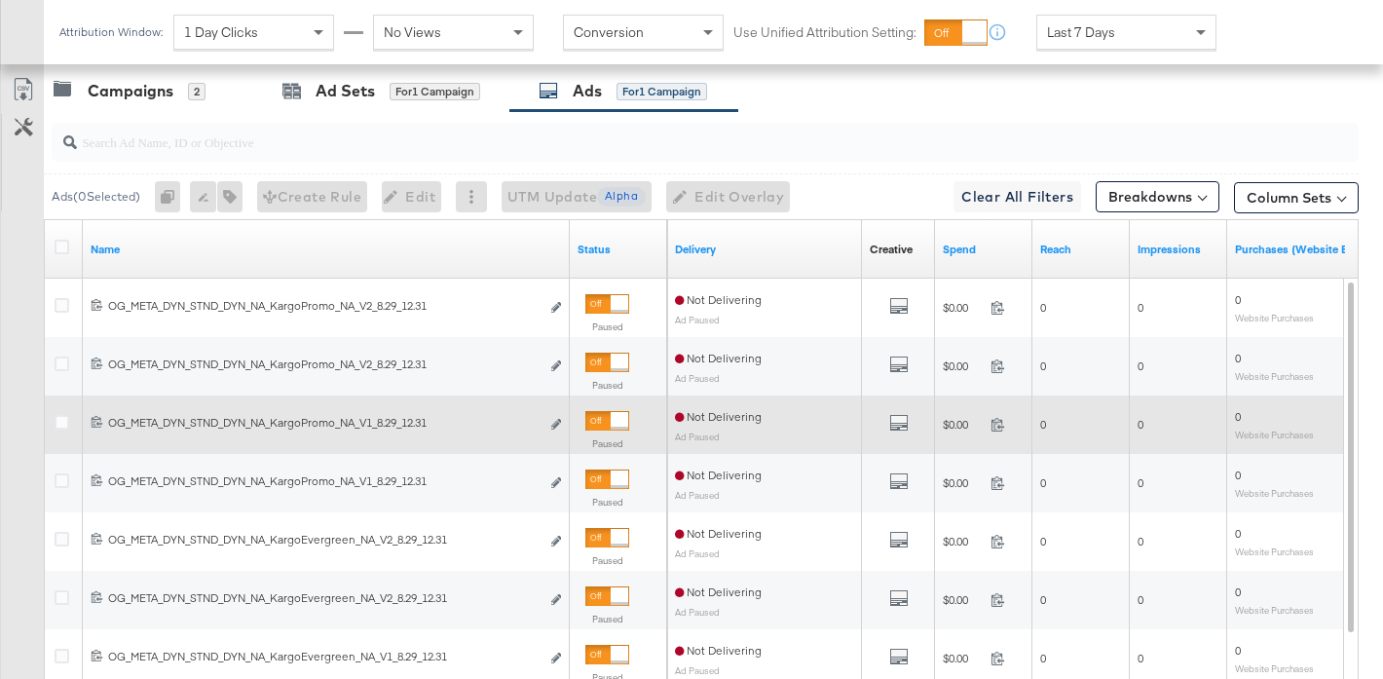
scroll to position [0, 0]
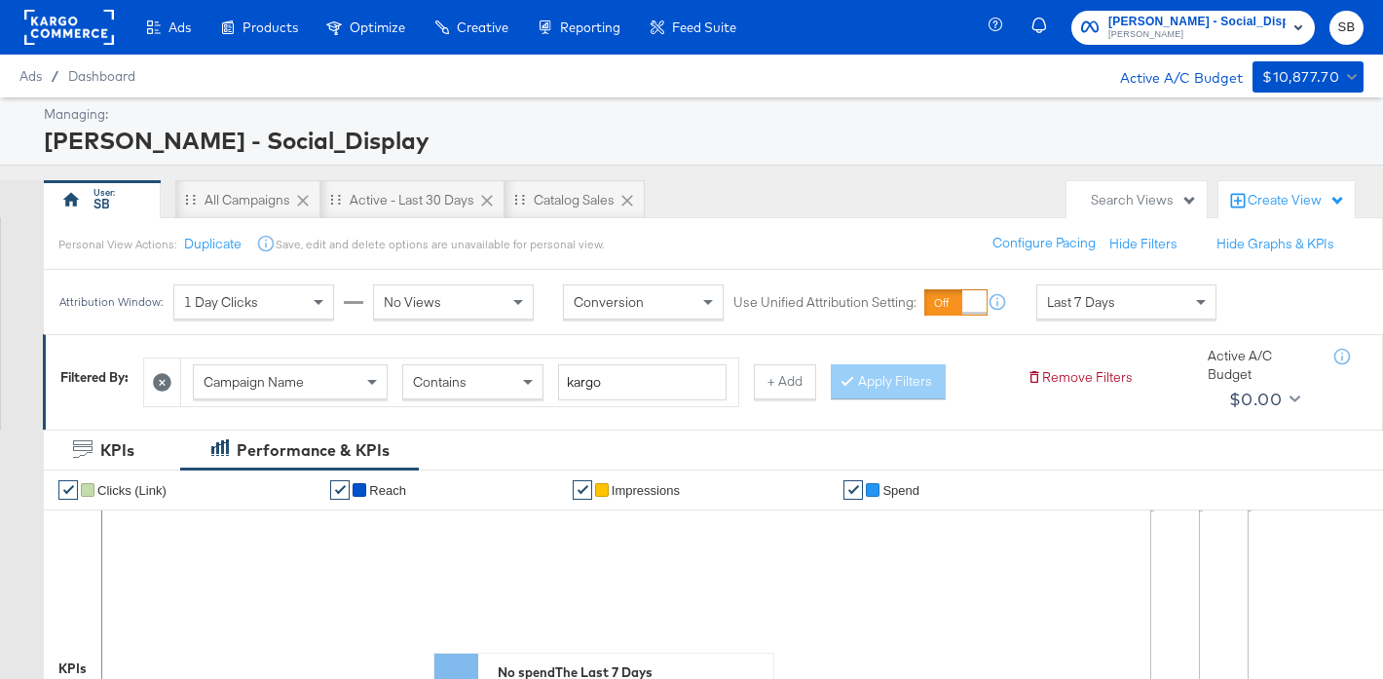
scroll to position [785, 0]
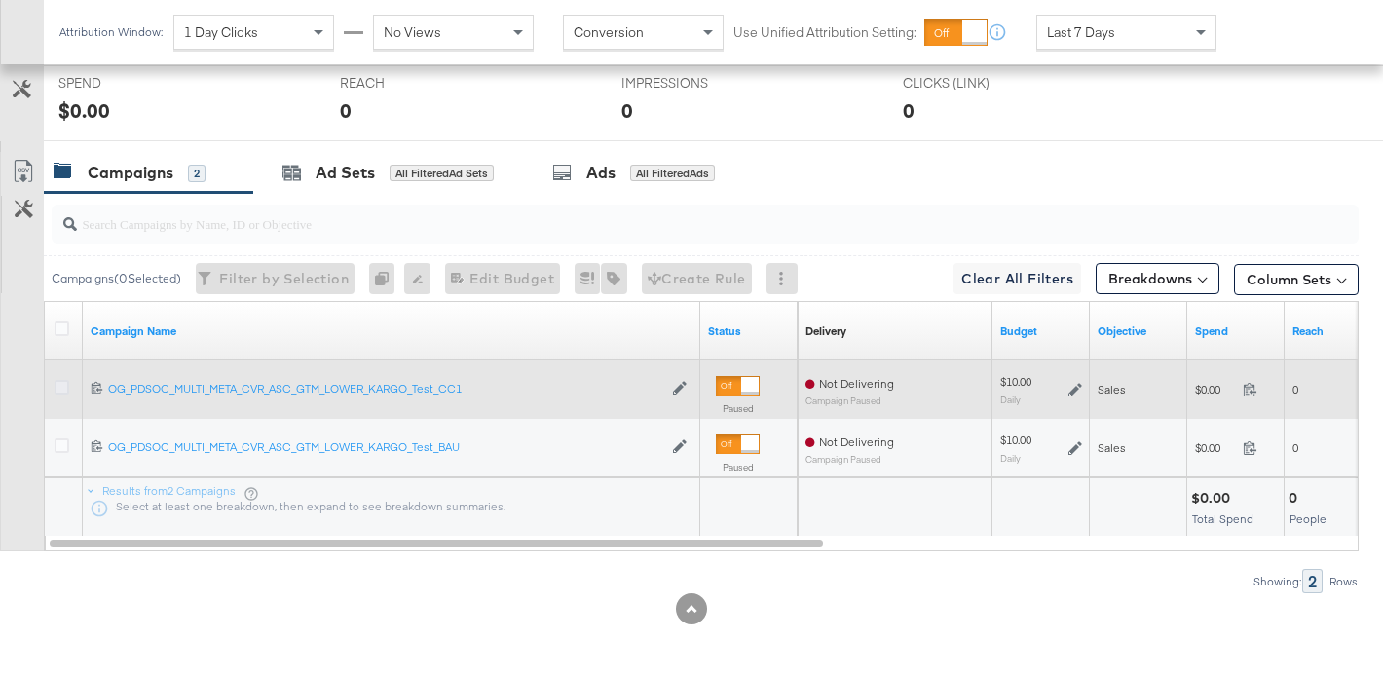
click at [58, 389] on icon at bounding box center [62, 387] width 15 height 15
click at [0, 0] on input "checkbox" at bounding box center [0, 0] width 0 height 0
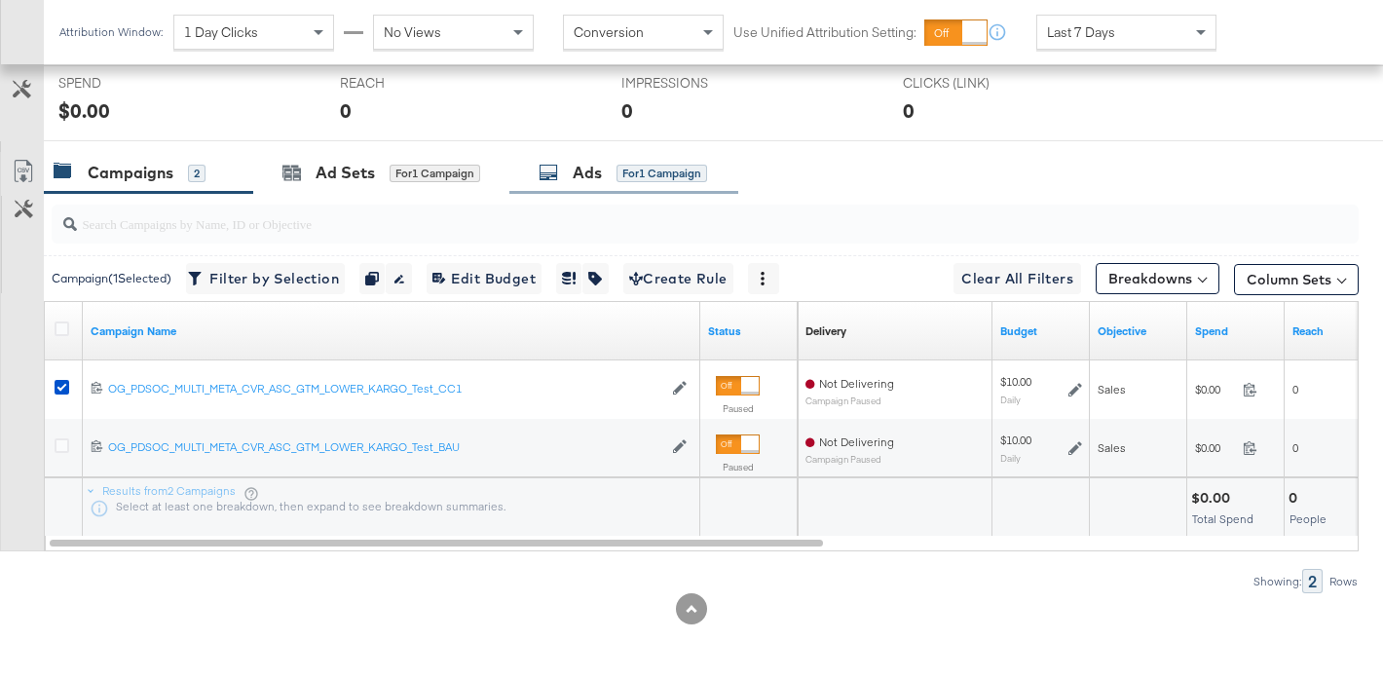
click at [590, 168] on div "Ads" at bounding box center [587, 173] width 29 height 22
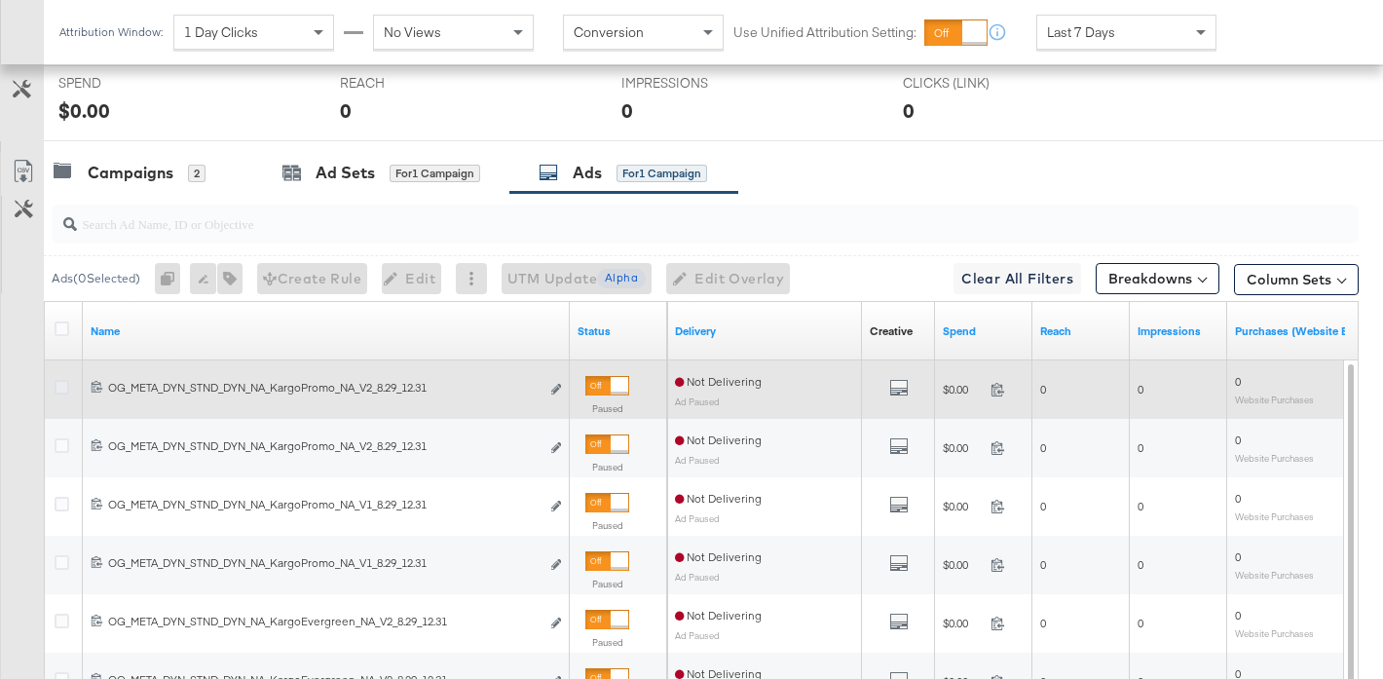
click at [63, 383] on icon at bounding box center [62, 387] width 15 height 15
click at [0, 0] on input "checkbox" at bounding box center [0, 0] width 0 height 0
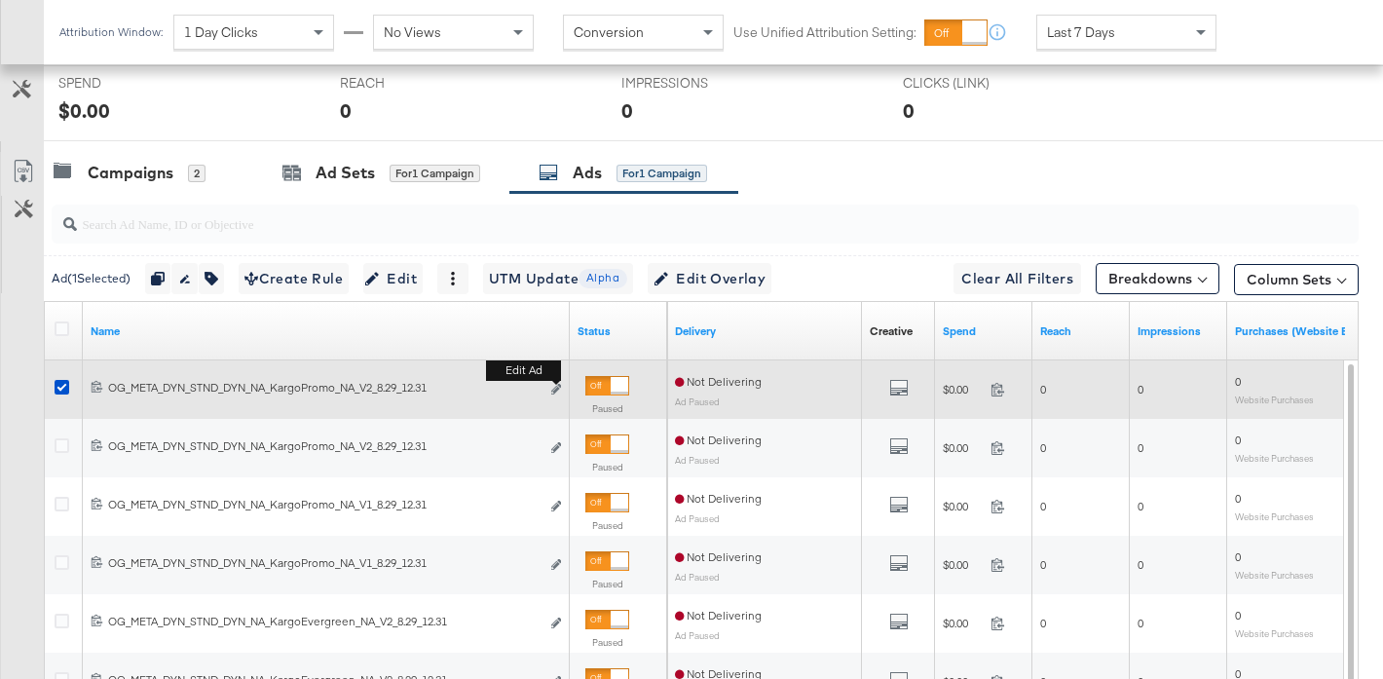
click at [551, 382] on button "Edit ad" at bounding box center [556, 390] width 12 height 20
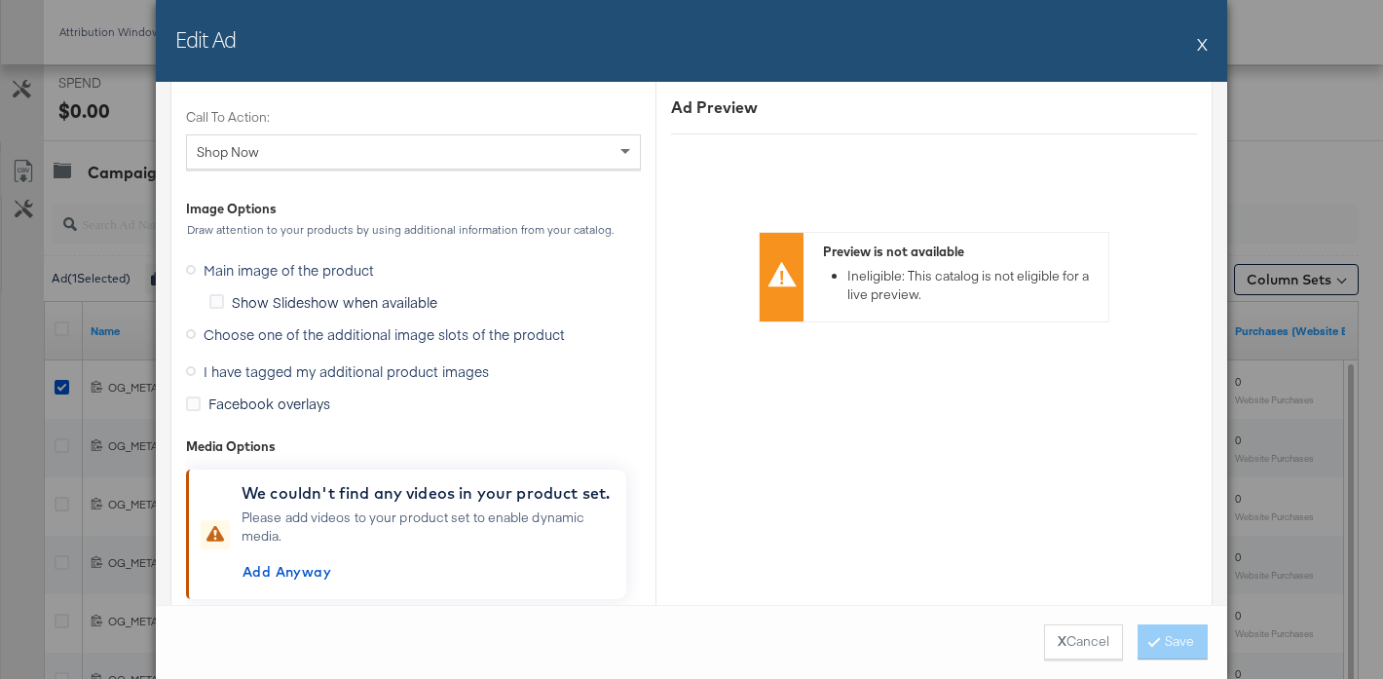
scroll to position [1913, 0]
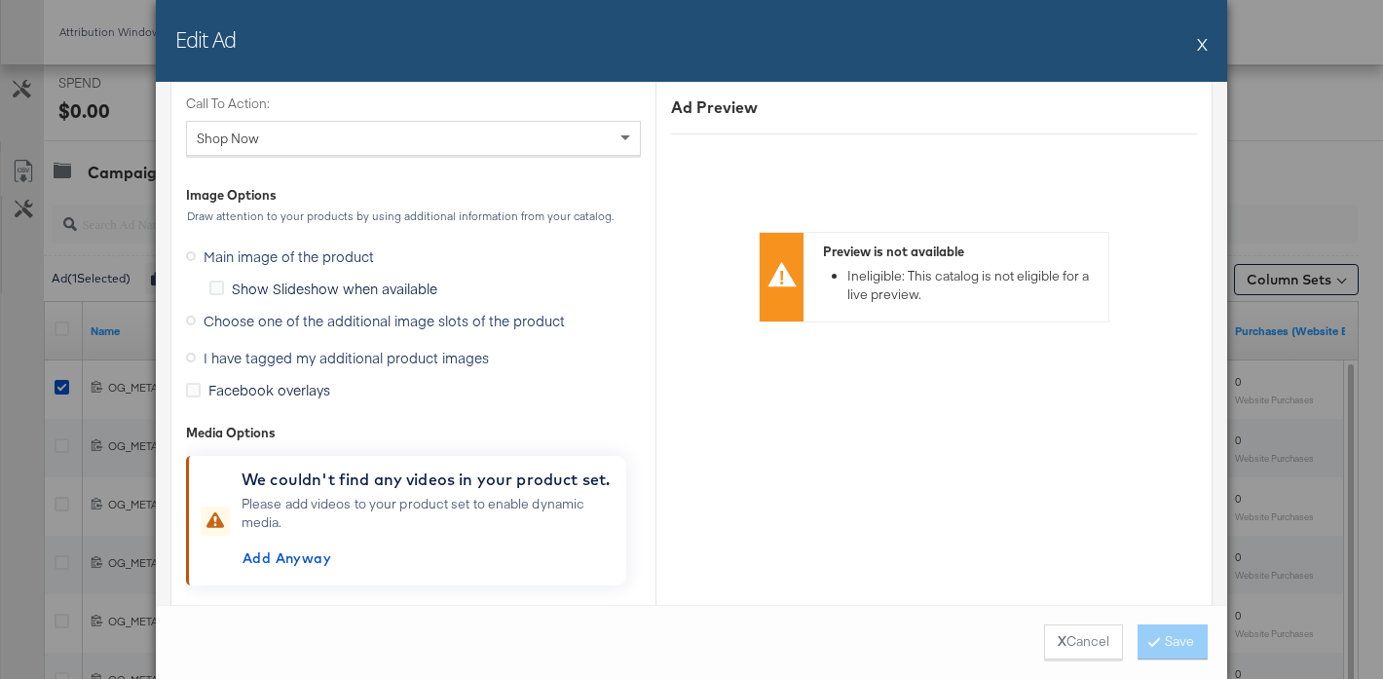
click at [493, 322] on span "Choose one of the additional image slots of the product" at bounding box center [384, 320] width 361 height 19
click at [0, 0] on input "Choose one of the additional image slots of the product" at bounding box center [0, 0] width 0 height 0
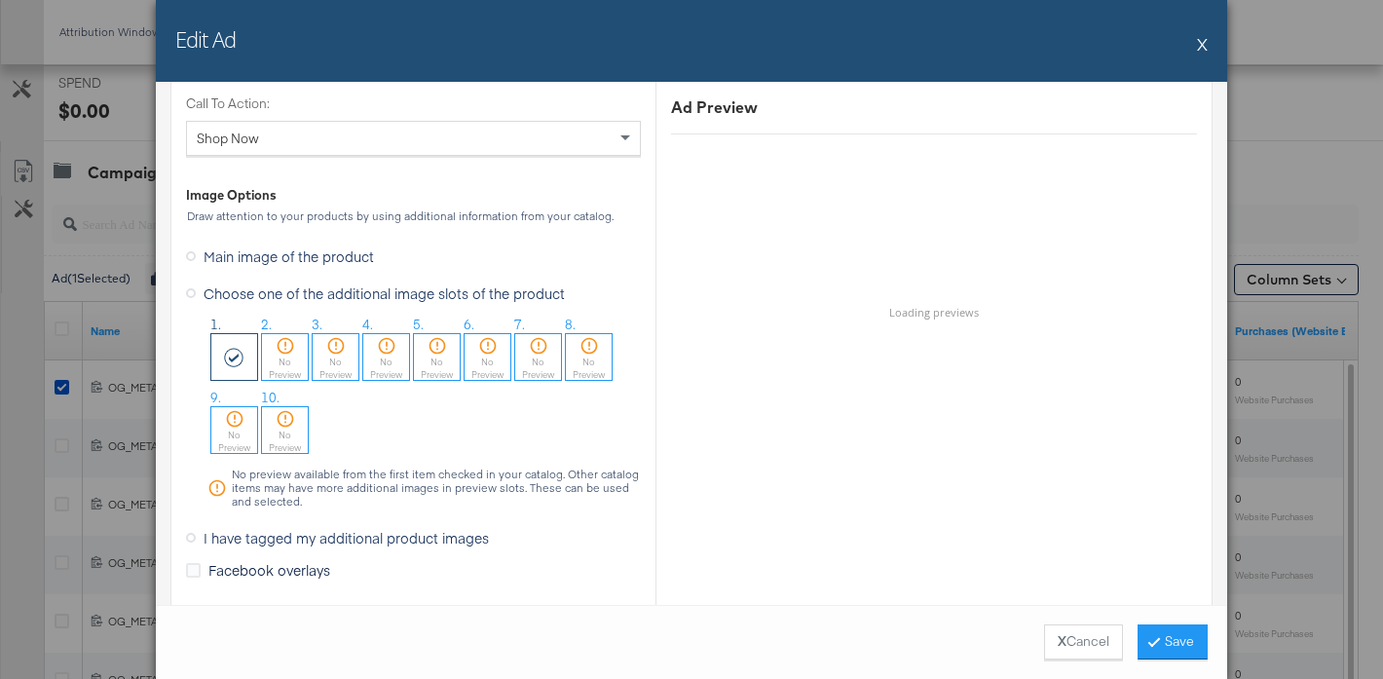
click at [1203, 47] on button "X" at bounding box center [1202, 43] width 11 height 39
